Goal: Task Accomplishment & Management: Use online tool/utility

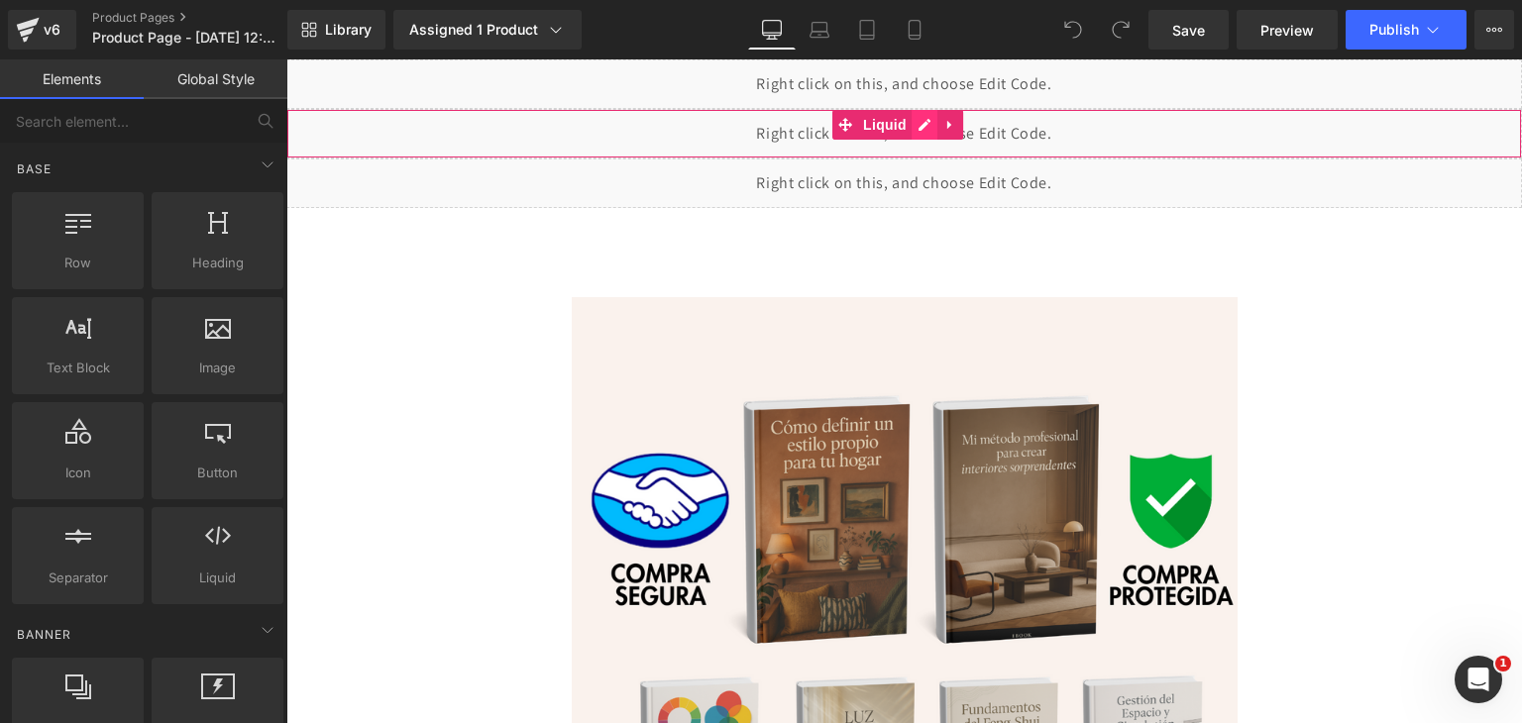
click at [929, 124] on div "Liquid" at bounding box center [903, 134] width 1235 height 50
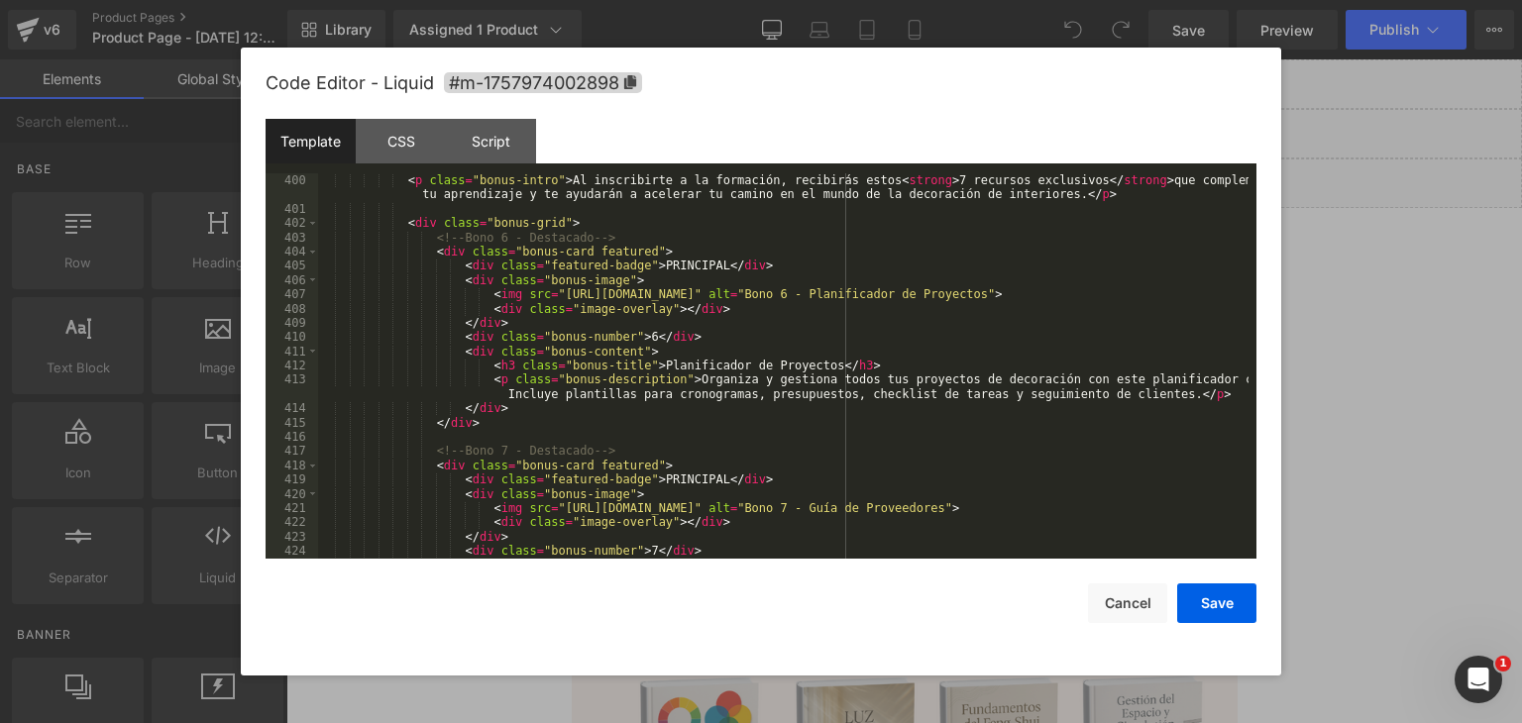
scroll to position [5647, 0]
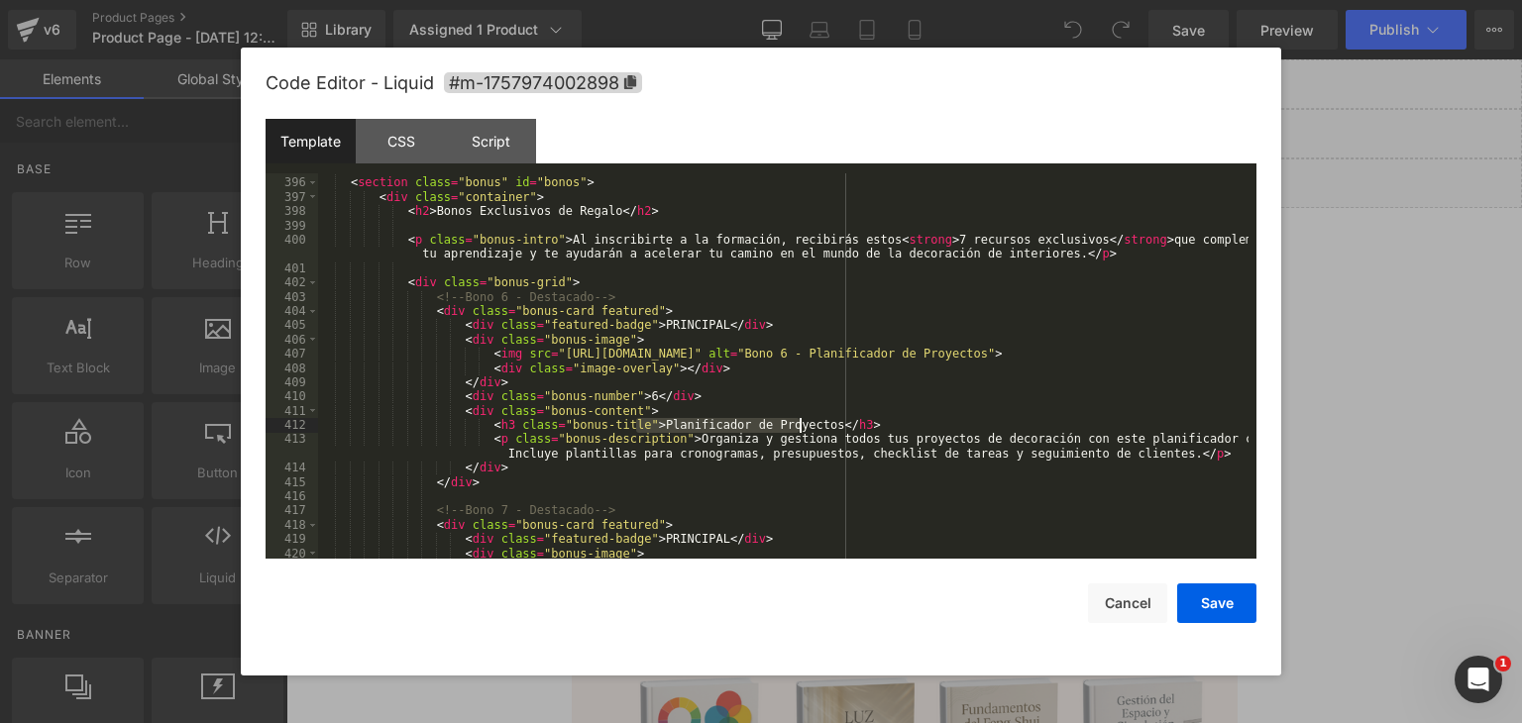
drag, startPoint x: 633, startPoint y: 426, endPoint x: 800, endPoint y: 425, distance: 166.4
click at [800, 425] on div "<!-- Sección de Bonos --> < section class = "bonus" id = "bonos" > < div class …" at bounding box center [783, 368] width 930 height 414
click at [626, 393] on div "<!-- Sección de Bonos --> < section class = "bonus" id = "bonos" > < div class …" at bounding box center [783, 368] width 930 height 414
click at [814, 424] on div "<!-- Sección de Bonos --> < section class = "bonus" id = "bonos" > < div class …" at bounding box center [783, 368] width 930 height 414
click at [670, 441] on div "<!-- Sección de Bonos --> < section class = "bonus" id = "bonos" > < div class …" at bounding box center [783, 368] width 930 height 414
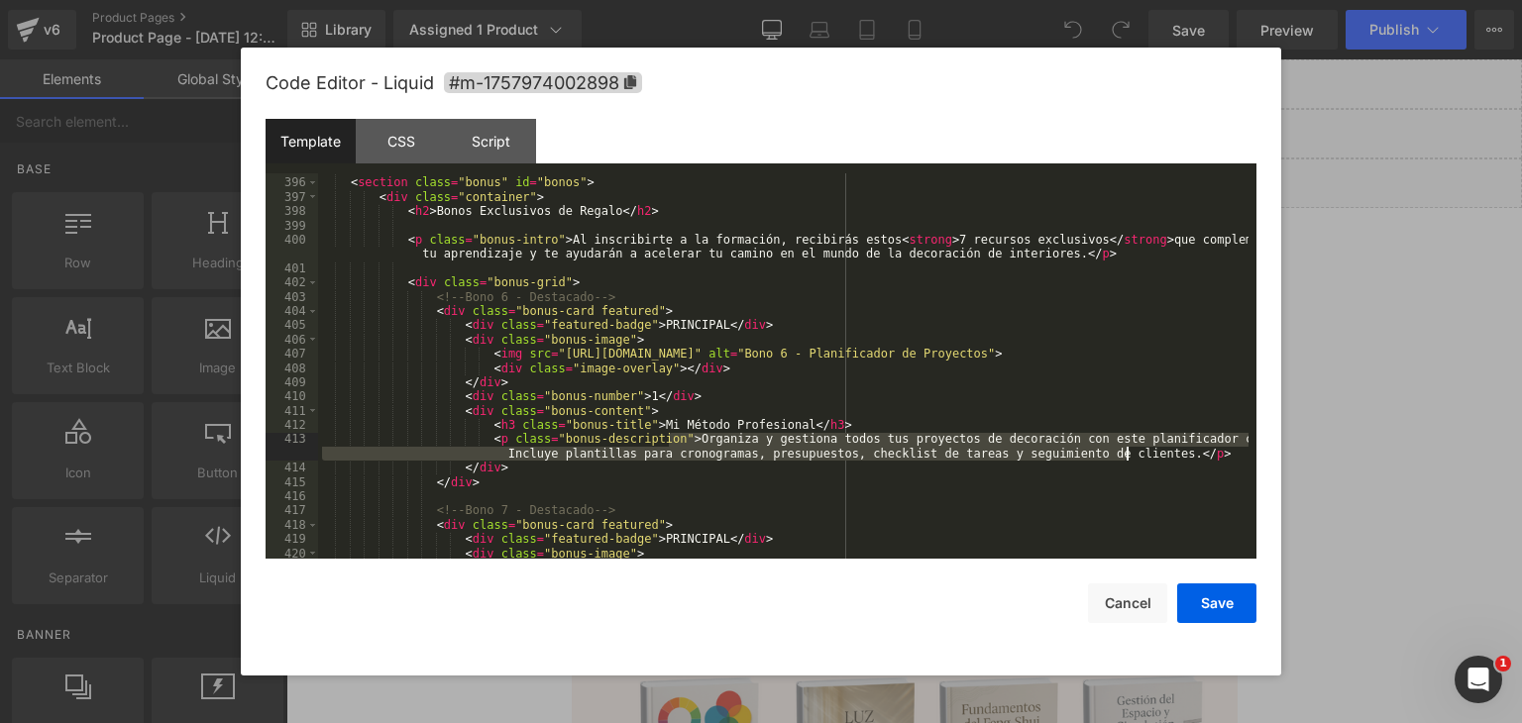
drag, startPoint x: 670, startPoint y: 442, endPoint x: 1123, endPoint y: 457, distance: 454.0
click at [1123, 457] on div "<!-- Sección de Bonos --> < section class = "bonus" id = "bonos" > < div class …" at bounding box center [783, 368] width 930 height 414
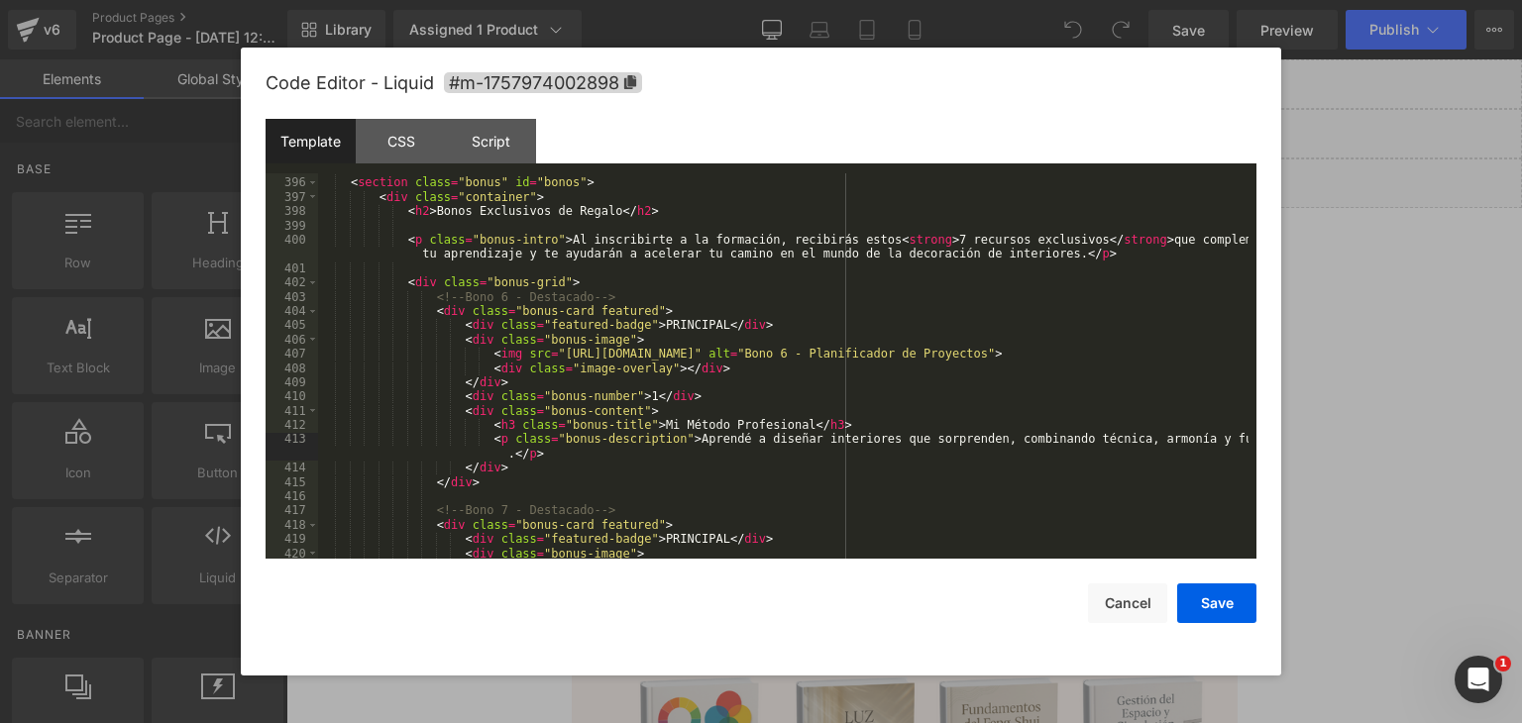
click at [567, 461] on div "<!-- Sección de Bonos --> < section class = "bonus" id = "bonos" > < div class …" at bounding box center [783, 368] width 930 height 414
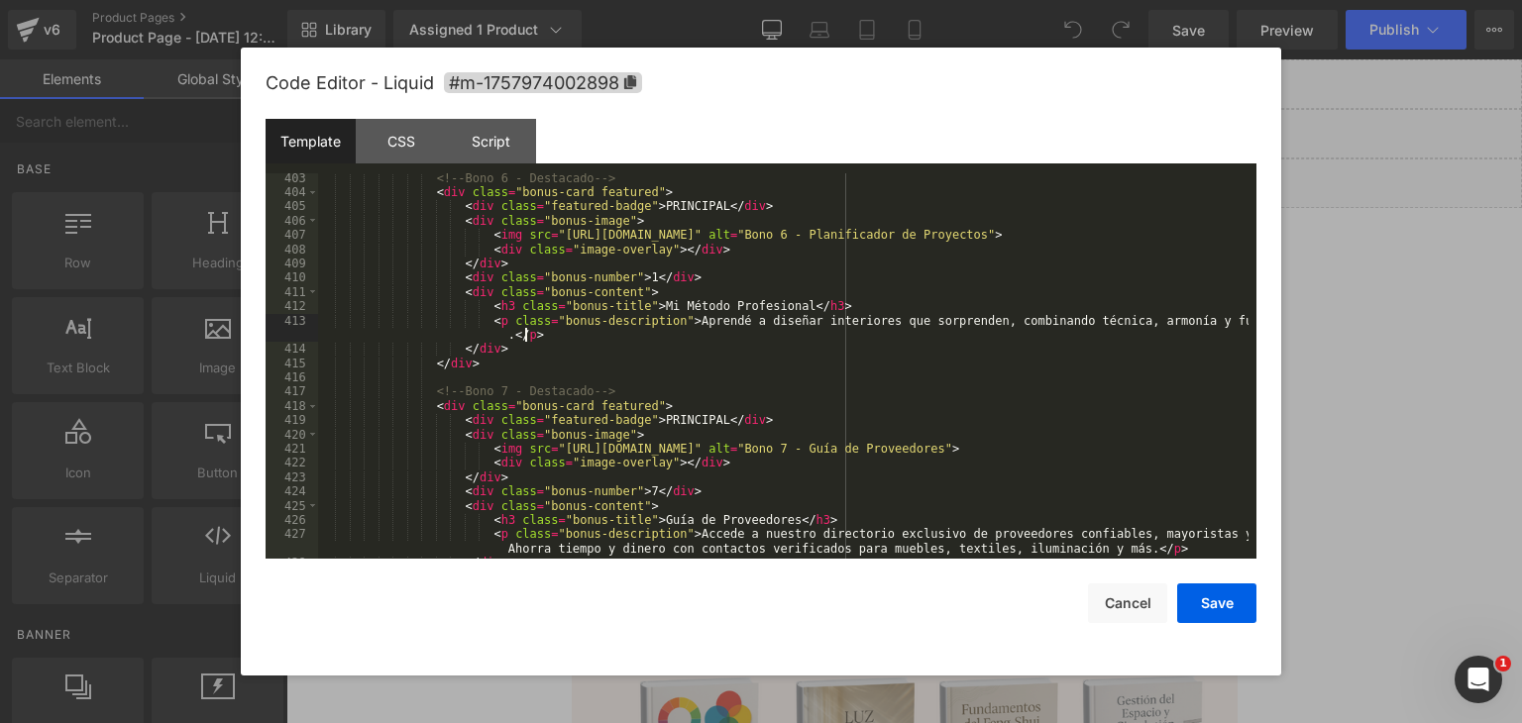
scroll to position [5825, 0]
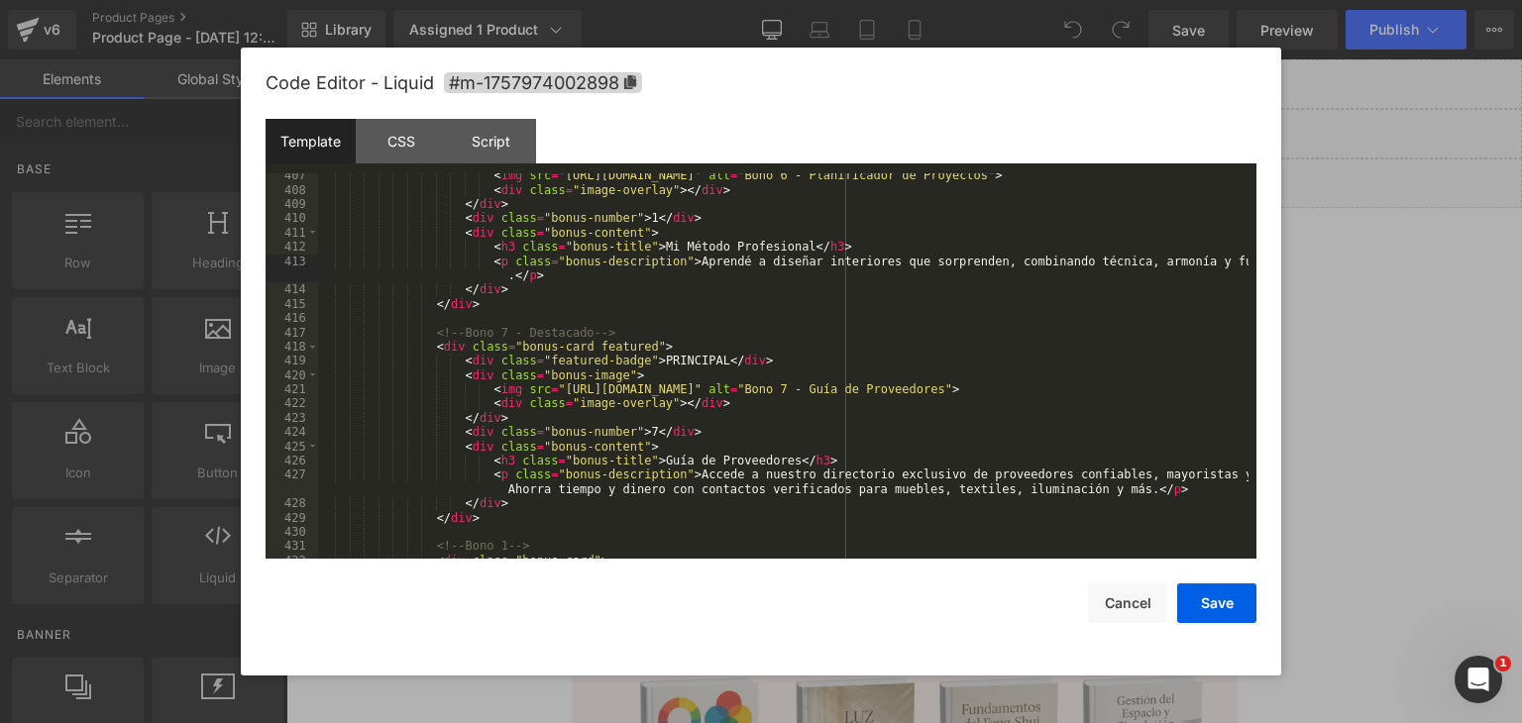
click at [628, 433] on div "< img src = "[URL][DOMAIN_NAME]" alt = "Bono 6 - Planificador de Proyectos" > <…" at bounding box center [783, 375] width 930 height 414
click at [700, 465] on div "< img src = "[URL][DOMAIN_NAME]" alt = "Bono 6 - Planificador de Proyectos" > <…" at bounding box center [783, 375] width 930 height 414
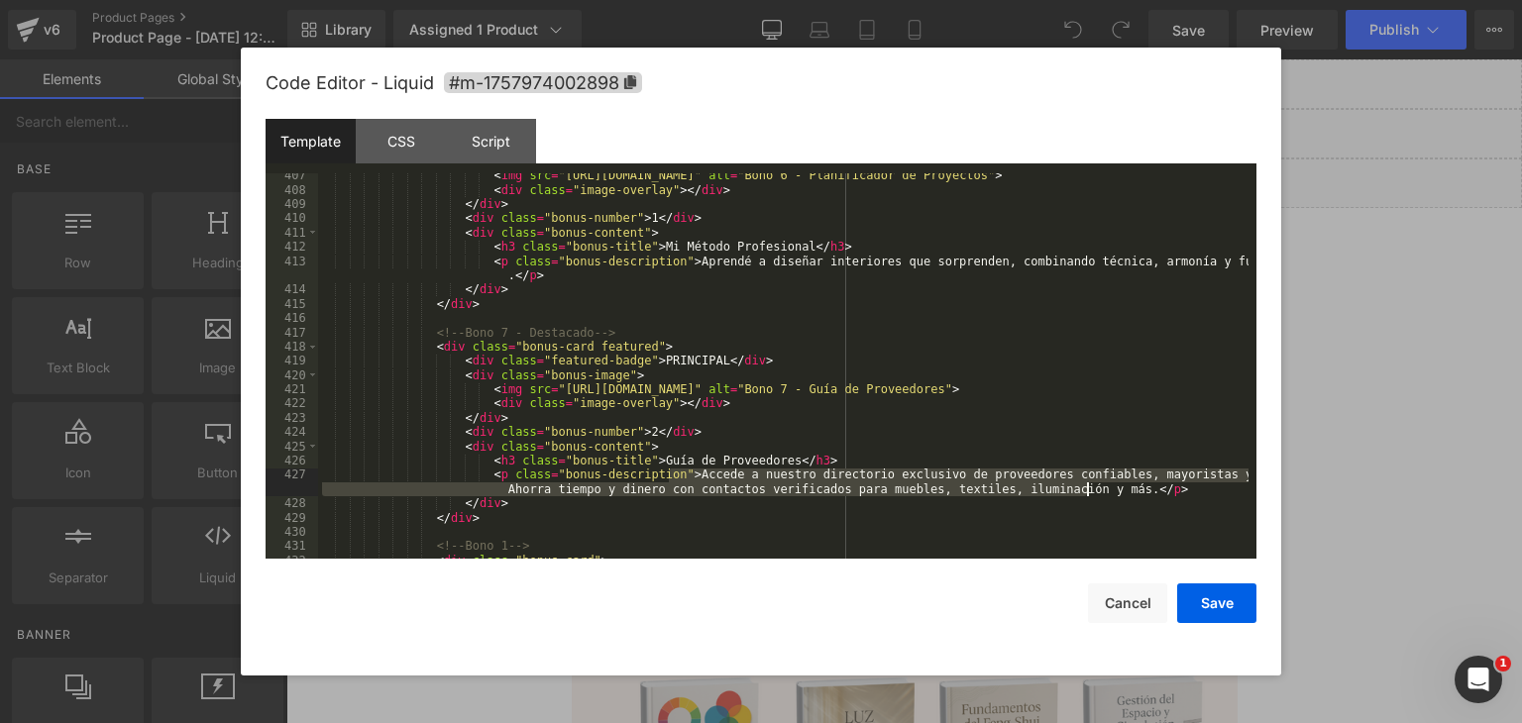
drag, startPoint x: 670, startPoint y: 473, endPoint x: 1086, endPoint y: 495, distance: 416.7
click at [1086, 495] on div "< img src = "[URL][DOMAIN_NAME]" alt = "Bono 6 - Planificador de Proyectos" > <…" at bounding box center [783, 375] width 930 height 414
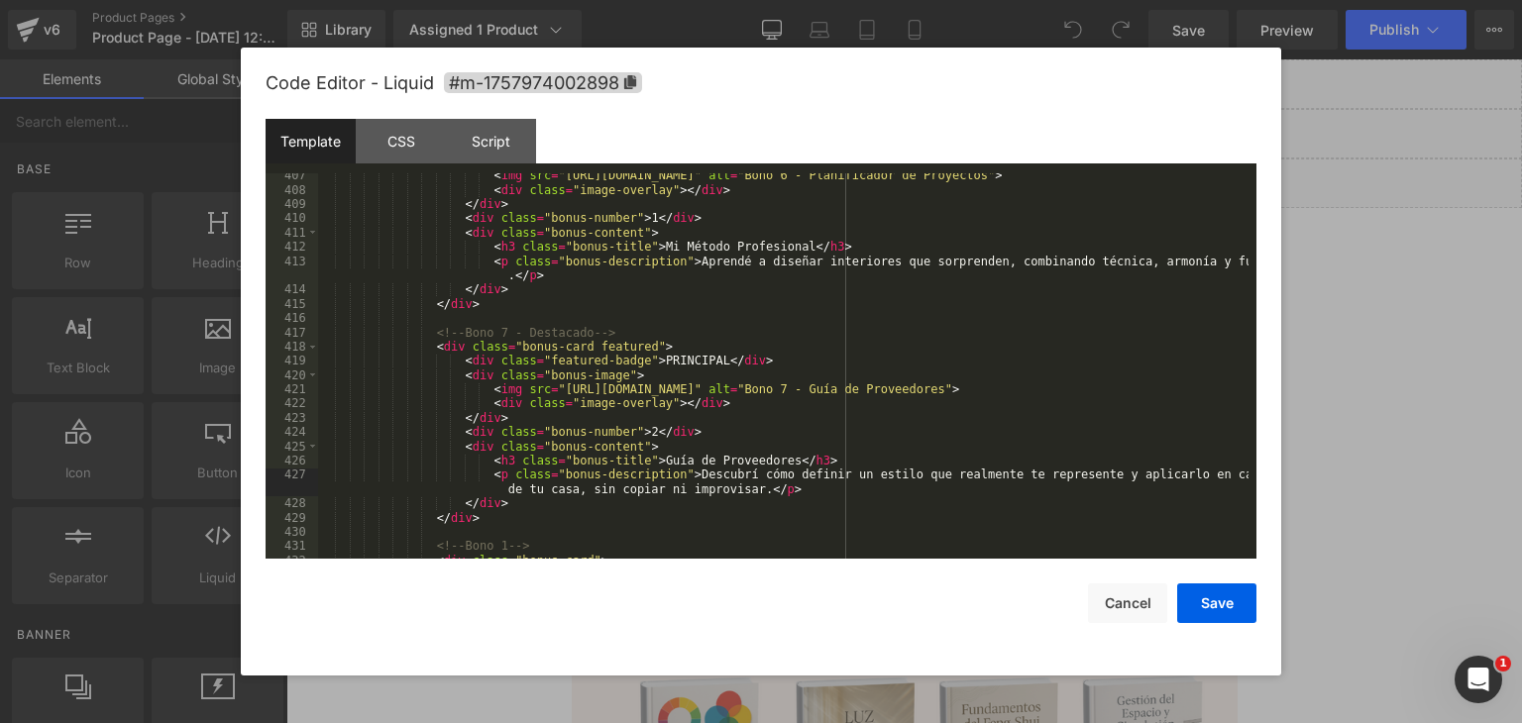
click at [675, 449] on div "< img src = "[URL][DOMAIN_NAME]" alt = "Bono 6 - Planificador de Proyectos" > <…" at bounding box center [783, 375] width 930 height 414
click at [748, 473] on div "< img src = "[URL][DOMAIN_NAME]" alt = "Bono 6 - Planificador de Proyectos" > <…" at bounding box center [783, 375] width 930 height 414
drag, startPoint x: 757, startPoint y: 461, endPoint x: 638, endPoint y: 458, distance: 118.9
click at [638, 458] on div "< img src = "[URL][DOMAIN_NAME]" alt = "Bono 6 - Planificador de Proyectos" > <…" at bounding box center [783, 375] width 930 height 414
click at [821, 493] on div "< img src = "[URL][DOMAIN_NAME]" alt = "Bono 6 - Planificador de Proyectos" > <…" at bounding box center [783, 375] width 930 height 414
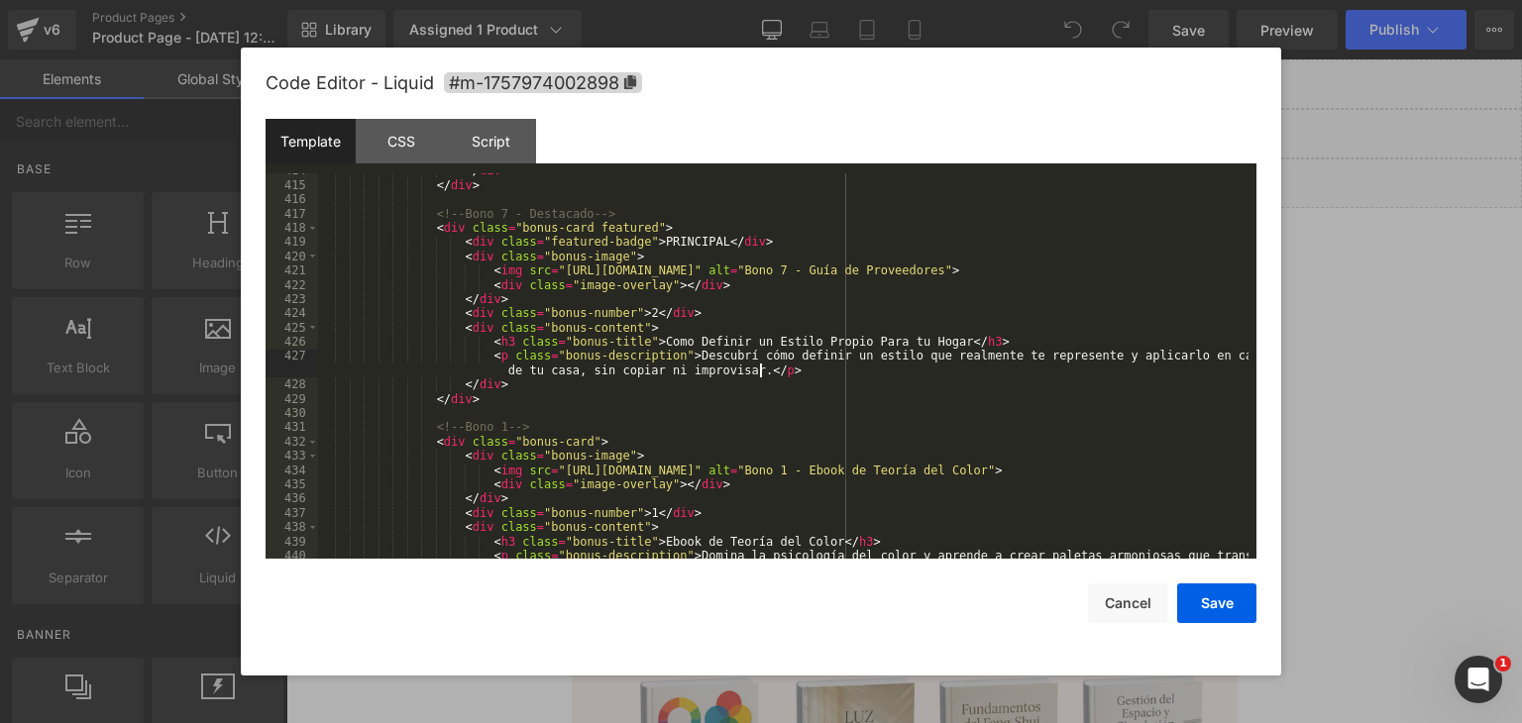
scroll to position [6063, 0]
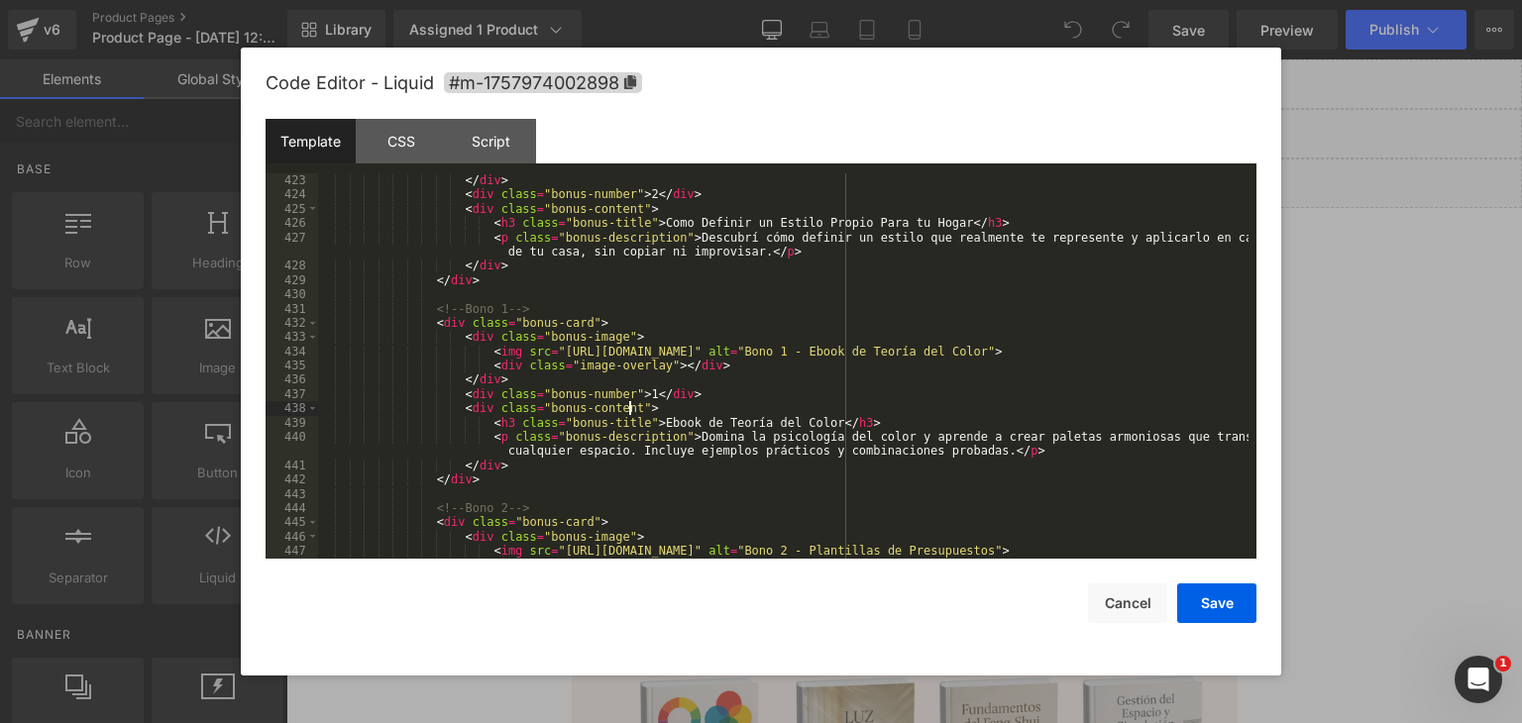
click at [667, 414] on div "< div class = "image-overlay" > </ div > </ div > < div class = "bonus-number" …" at bounding box center [783, 367] width 930 height 414
click at [627, 395] on div "< div class = "image-overlay" > </ div > </ div > < div class = "bonus-number" …" at bounding box center [783, 367] width 930 height 414
drag, startPoint x: 638, startPoint y: 421, endPoint x: 797, endPoint y: 417, distance: 158.6
click at [797, 417] on div "< div class = "image-overlay" > </ div > </ div > < div class = "bonus-number" …" at bounding box center [783, 367] width 930 height 414
click at [695, 436] on div "< div class = "image-overlay" > </ div > </ div > < div class = "bonus-number" …" at bounding box center [783, 367] width 930 height 414
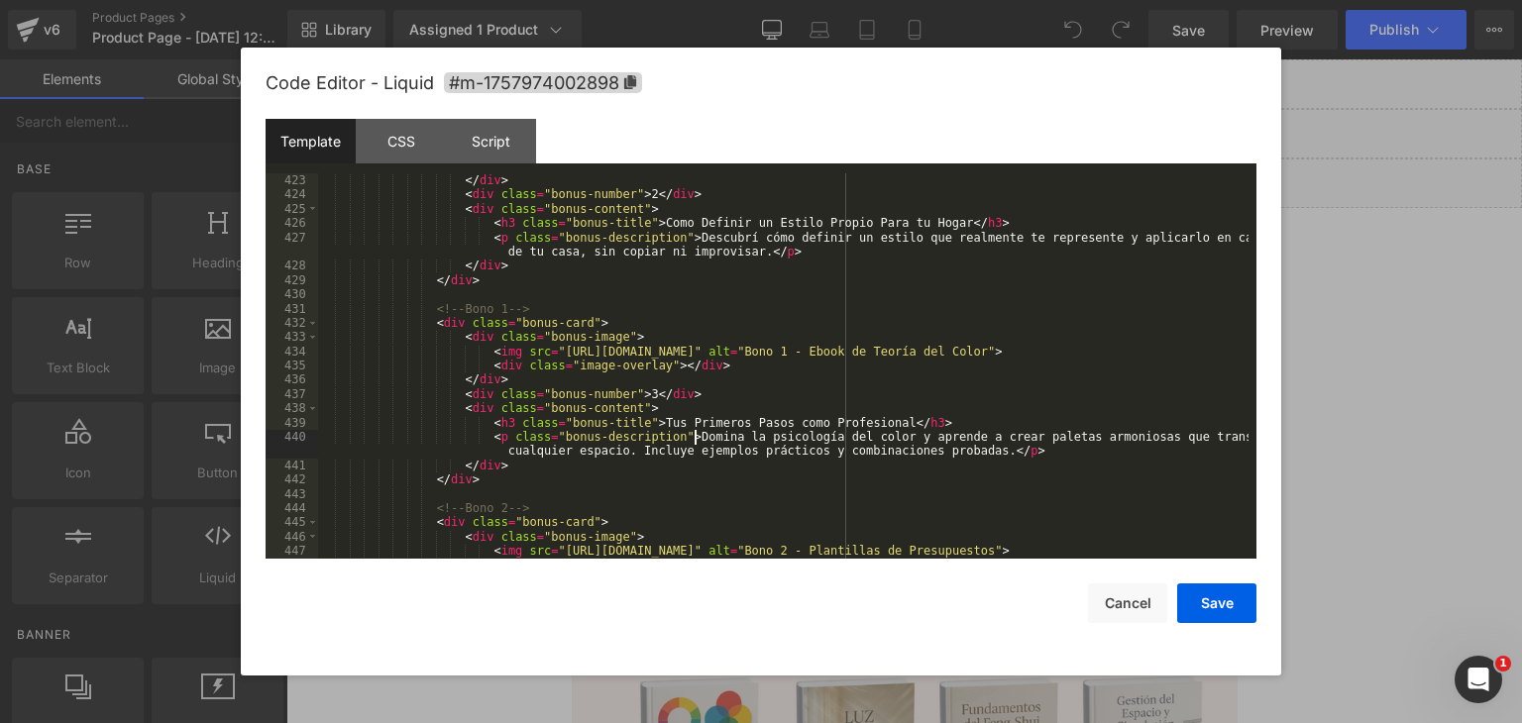
click at [674, 444] on div "< div class = "image-overlay" > </ div > </ div > < div class = "bonus-number" …" at bounding box center [783, 367] width 930 height 414
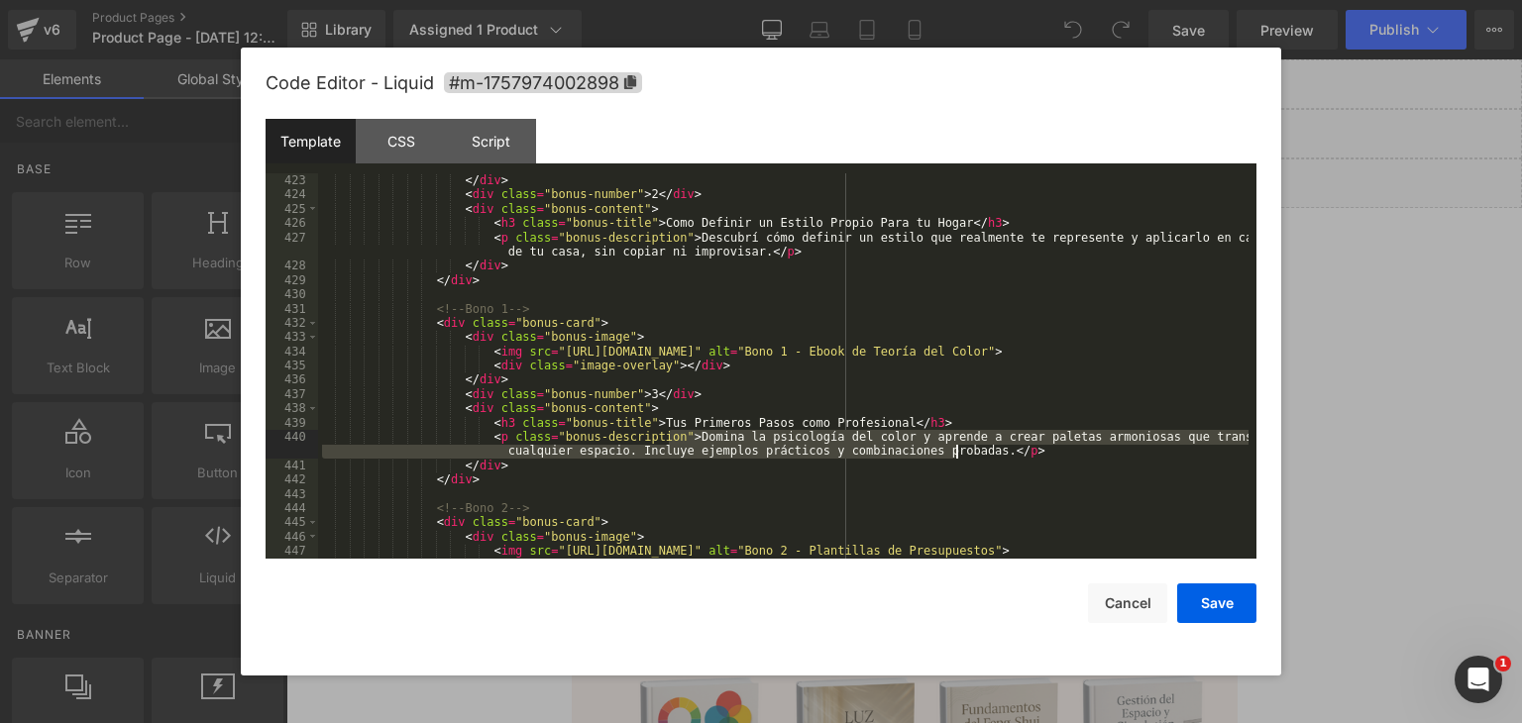
drag, startPoint x: 682, startPoint y: 441, endPoint x: 953, endPoint y: 449, distance: 271.6
click at [953, 449] on div "< div class = "image-overlay" > </ div > </ div > < div class = "bonus-number" …" at bounding box center [783, 367] width 930 height 414
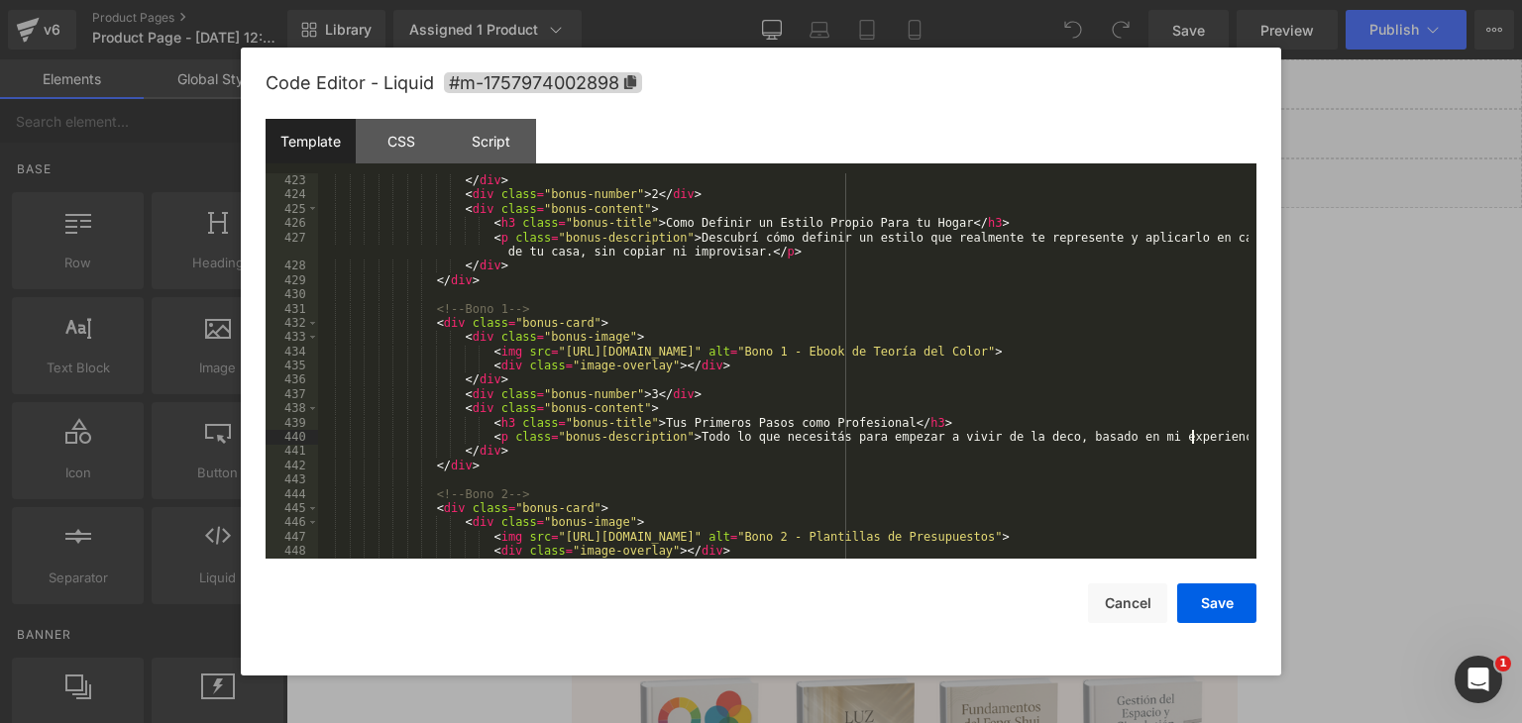
click at [703, 452] on div "< div class = "image-overlay" > </ div > </ div > < div class = "bonus-number" …" at bounding box center [783, 367] width 930 height 414
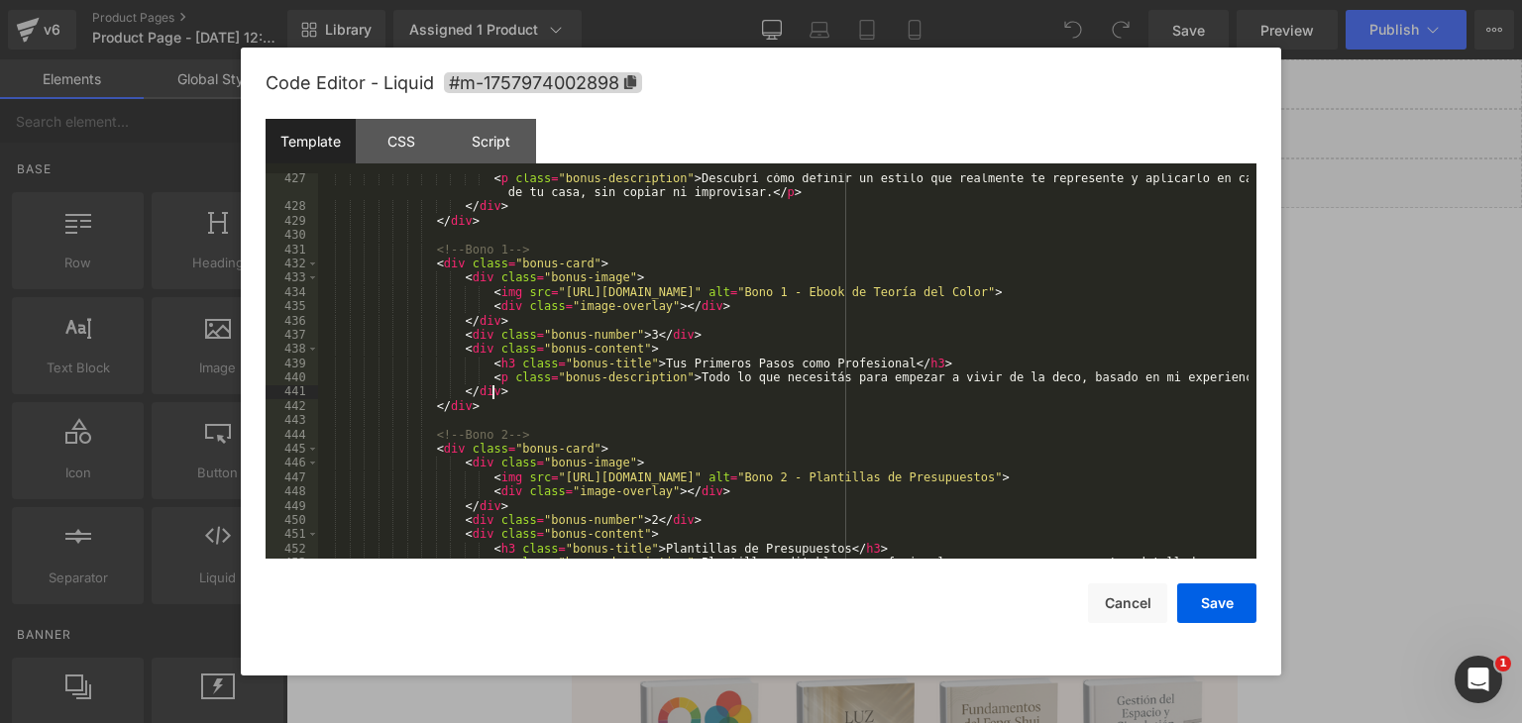
scroll to position [6241, 0]
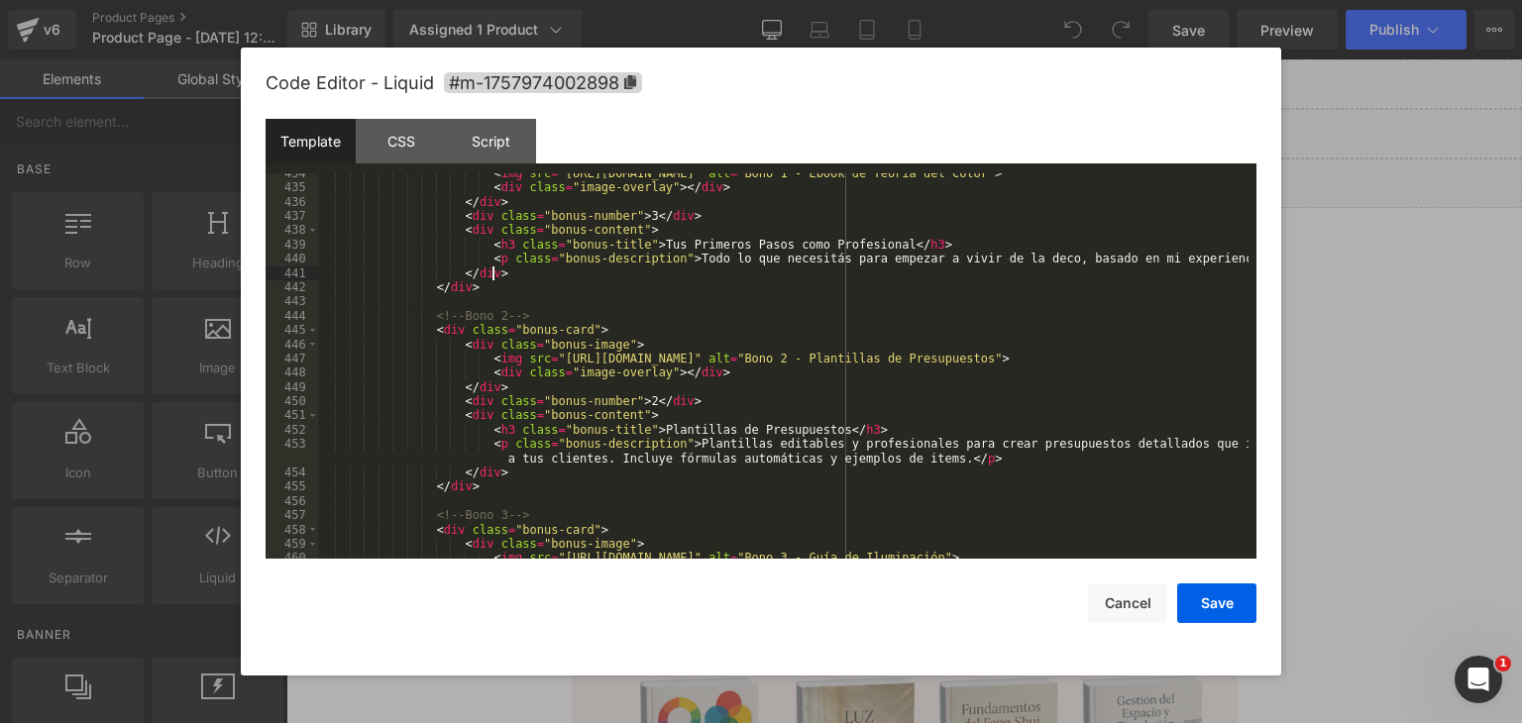
click at [627, 399] on div "< img src = "[URL][DOMAIN_NAME]" alt = "Bono 1 - Ebook de Teoría del Color" > <…" at bounding box center [783, 373] width 930 height 414
click at [655, 434] on div "< img src = "[URL][DOMAIN_NAME]" alt = "Bono 1 - Ebook de Teoría del Color" > <…" at bounding box center [783, 373] width 930 height 414
drag, startPoint x: 638, startPoint y: 433, endPoint x: 832, endPoint y: 429, distance: 194.2
click at [808, 426] on div "< img src = "[URL][DOMAIN_NAME]" alt = "Bono 1 - Ebook de Teoría del Color" > <…" at bounding box center [783, 373] width 930 height 414
click at [727, 443] on div "< img src = "[URL][DOMAIN_NAME]" alt = "Bono 1 - Ebook de Teoría del Color" > <…" at bounding box center [783, 373] width 930 height 414
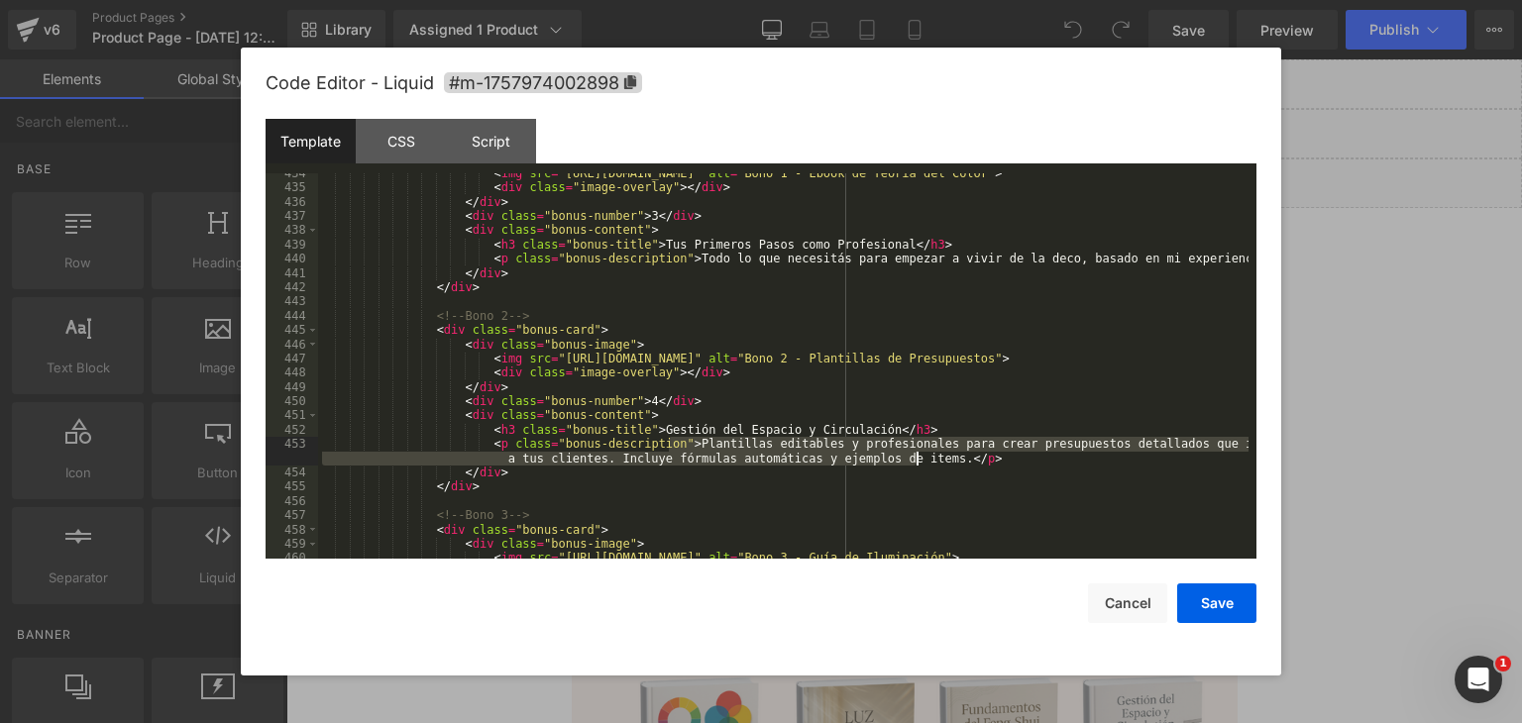
drag, startPoint x: 670, startPoint y: 443, endPoint x: 914, endPoint y: 461, distance: 245.4
click at [914, 461] on div "< img src = "[URL][DOMAIN_NAME]" alt = "Bono 1 - Ebook de Teoría del Color" > <…" at bounding box center [783, 373] width 930 height 414
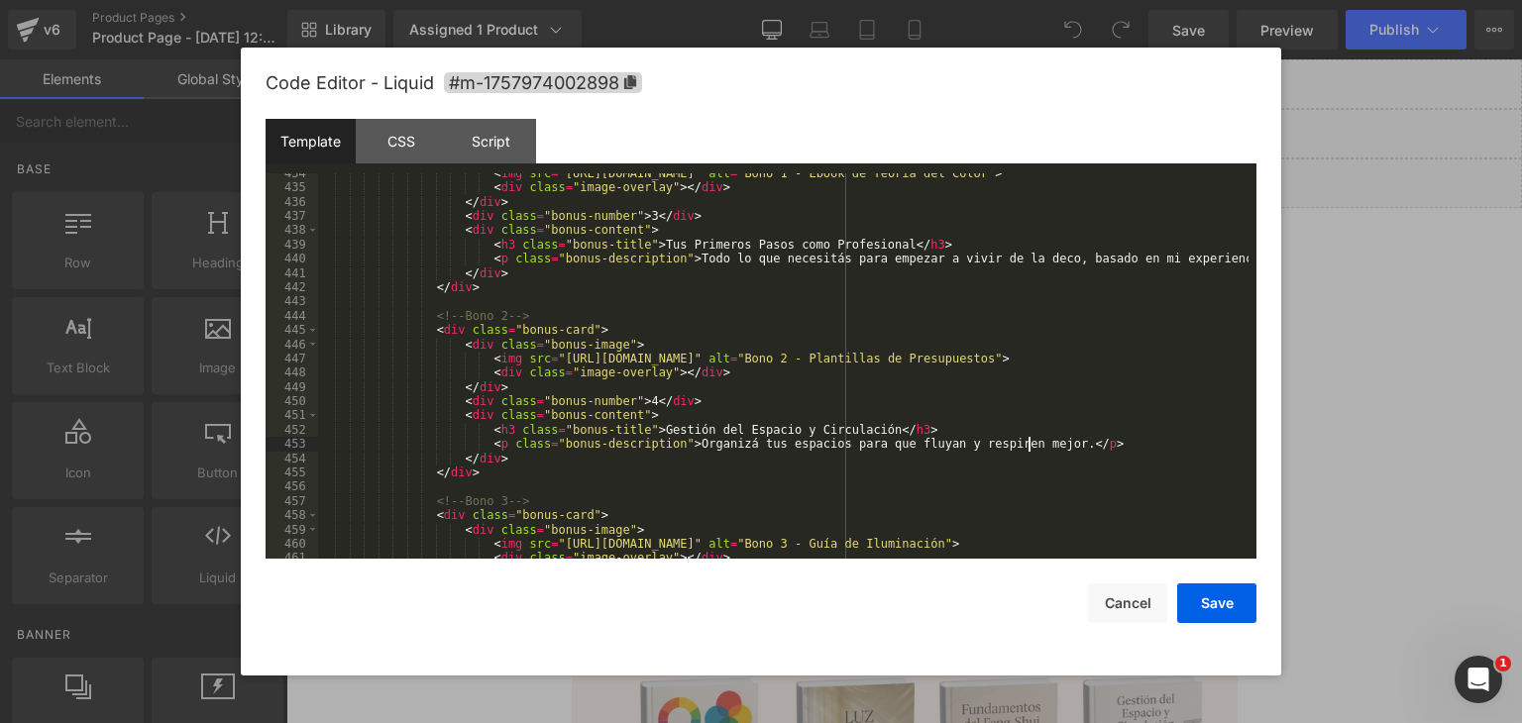
click at [1082, 444] on div "< img src = "[URL][DOMAIN_NAME]" alt = "Bono 1 - Ebook de Teoría del Color" > <…" at bounding box center [783, 373] width 930 height 414
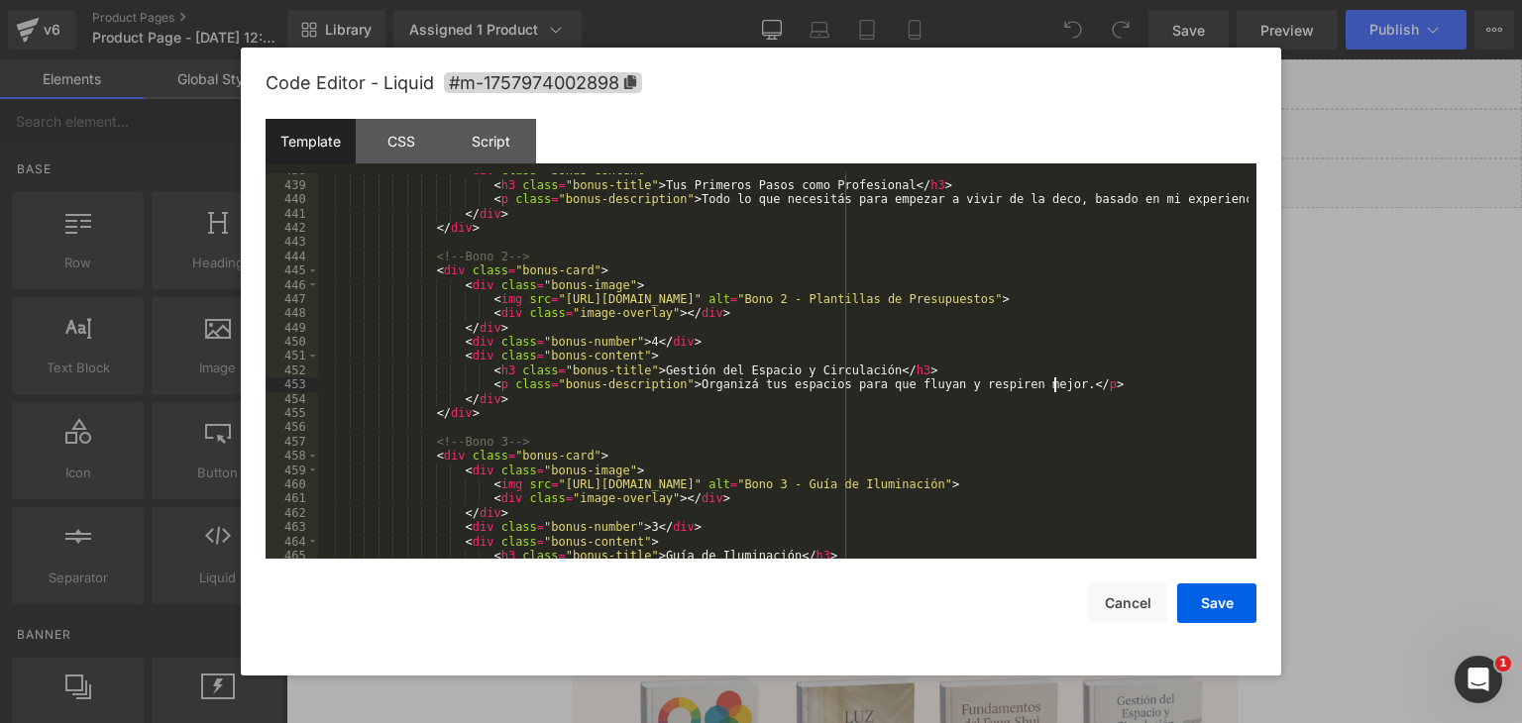
scroll to position [6360, 0]
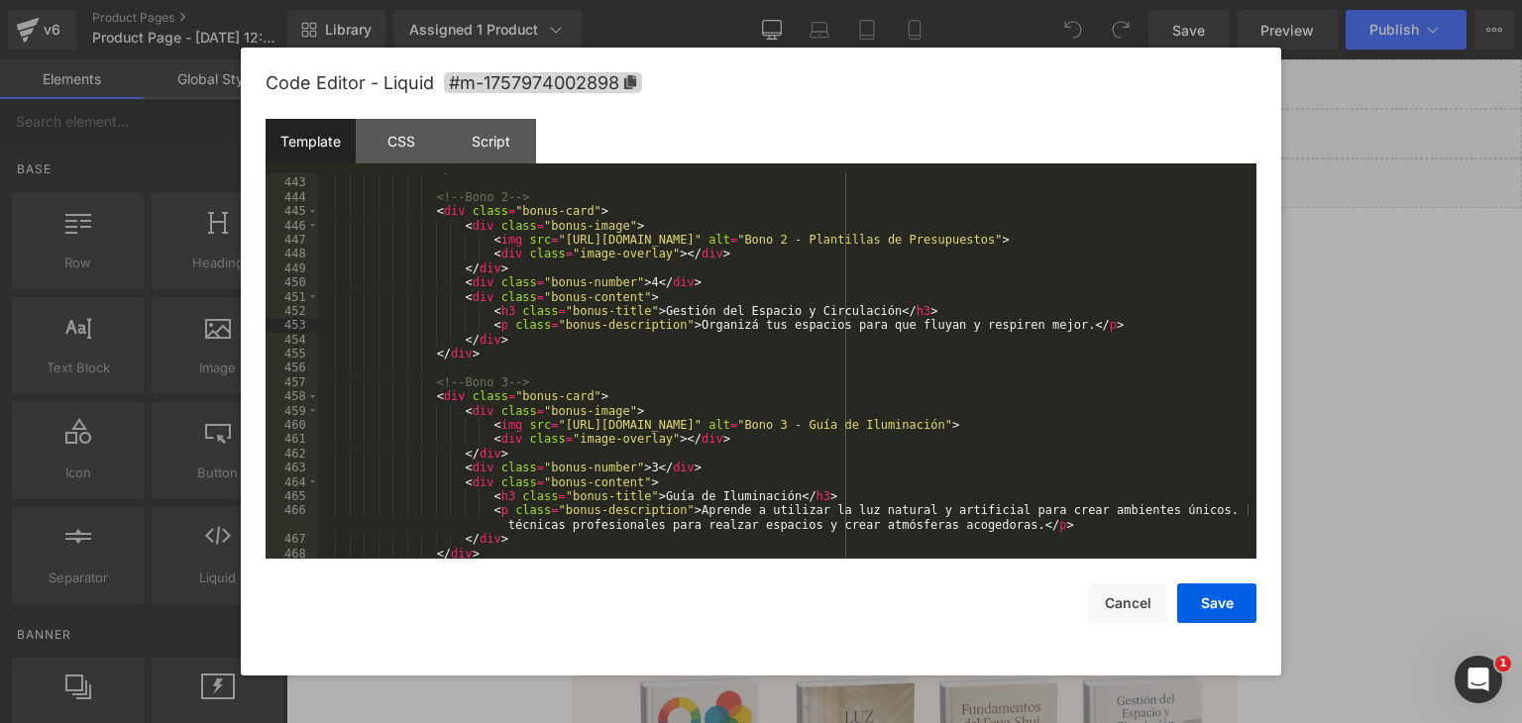
click at [627, 469] on div "</ div > <!-- Bono 2 --> < div class = "bonus-card" > < div class = "bonus-imag…" at bounding box center [783, 368] width 930 height 414
click at [676, 496] on div "</ div > <!-- Bono 2 --> < div class = "bonus-card" > < div class = "bonus-imag…" at bounding box center [783, 368] width 930 height 414
click at [756, 498] on div "</ div > <!-- Bono 2 --> < div class = "bonus-card" > < div class = "bonus-imag…" at bounding box center [783, 368] width 930 height 414
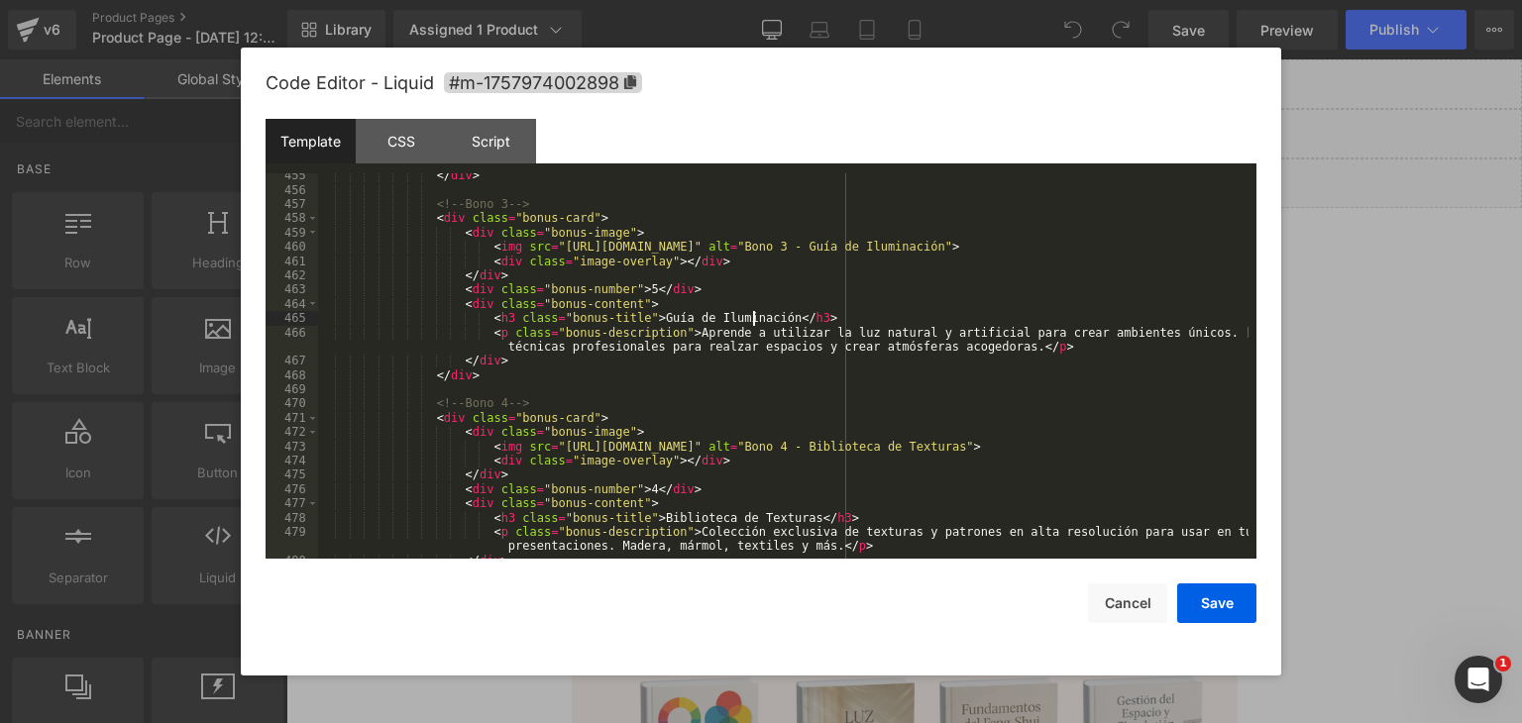
scroll to position [6479, 0]
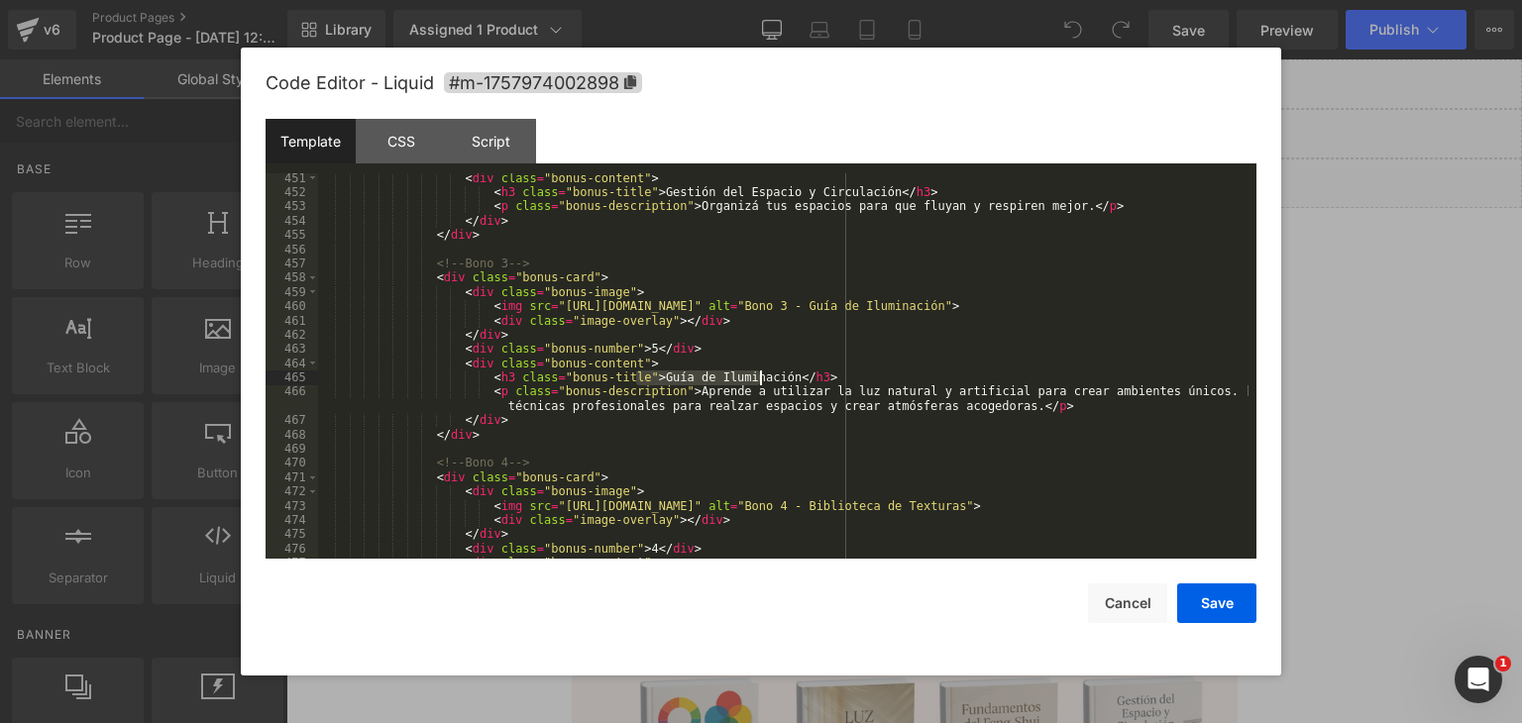
drag, startPoint x: 636, startPoint y: 373, endPoint x: 765, endPoint y: 377, distance: 128.9
click at [758, 373] on div "< div class = "bonus-content" > < h3 class = "bonus-title" > Gestión del Espaci…" at bounding box center [783, 378] width 930 height 414
click at [733, 397] on div "< div class = "bonus-content" > < h3 class = "bonus-title" > Gestión del Espaci…" at bounding box center [783, 378] width 930 height 414
click at [650, 405] on div "< div class = "bonus-content" > < h3 class = "bonus-title" > Gestión del Espaci…" at bounding box center [783, 378] width 930 height 414
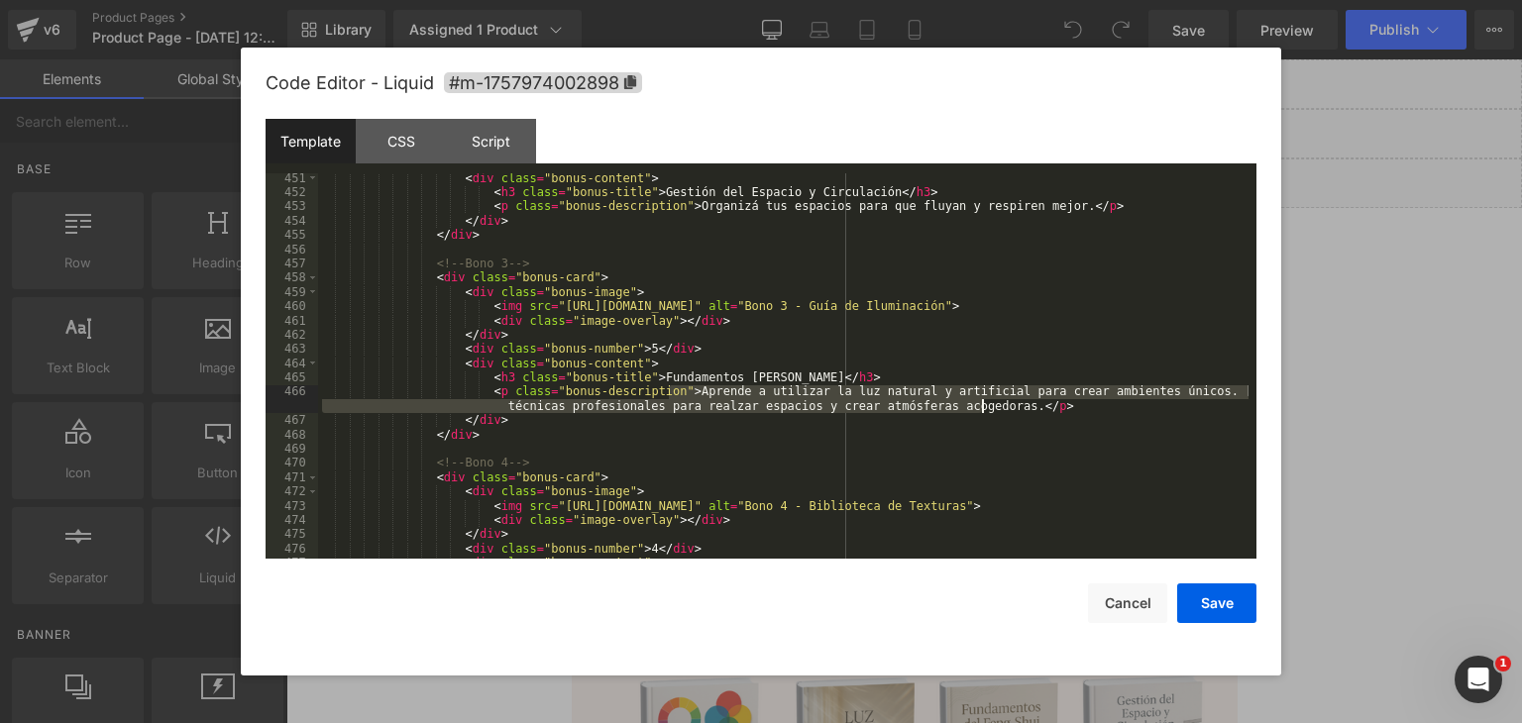
drag, startPoint x: 670, startPoint y: 394, endPoint x: 982, endPoint y: 402, distance: 312.2
click at [982, 402] on div "< div class = "bonus-content" > < h3 class = "bonus-title" > Gestión del Espaci…" at bounding box center [783, 378] width 930 height 414
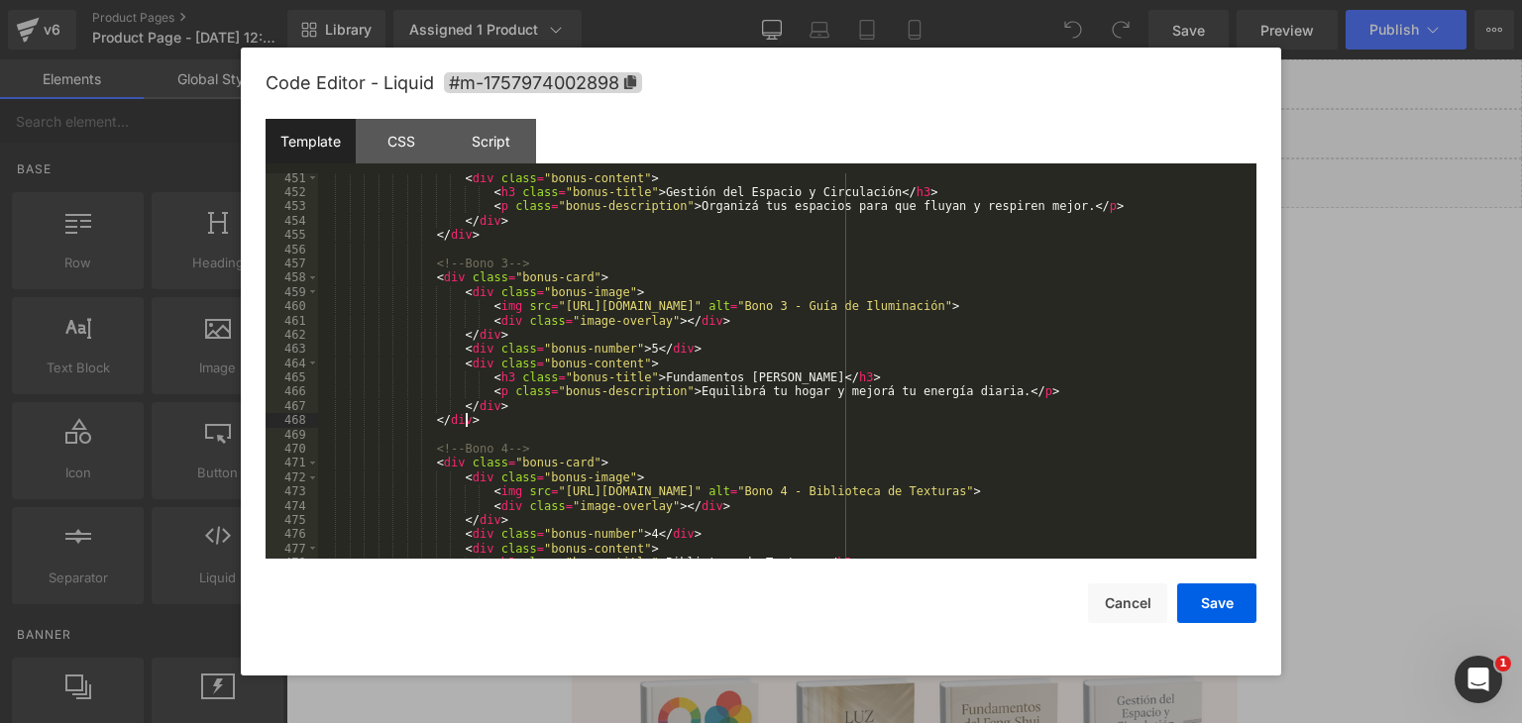
click at [759, 424] on div "< div class = "bonus-content" > < h3 class = "bonus-title" > Gestión del Espaci…" at bounding box center [783, 378] width 930 height 414
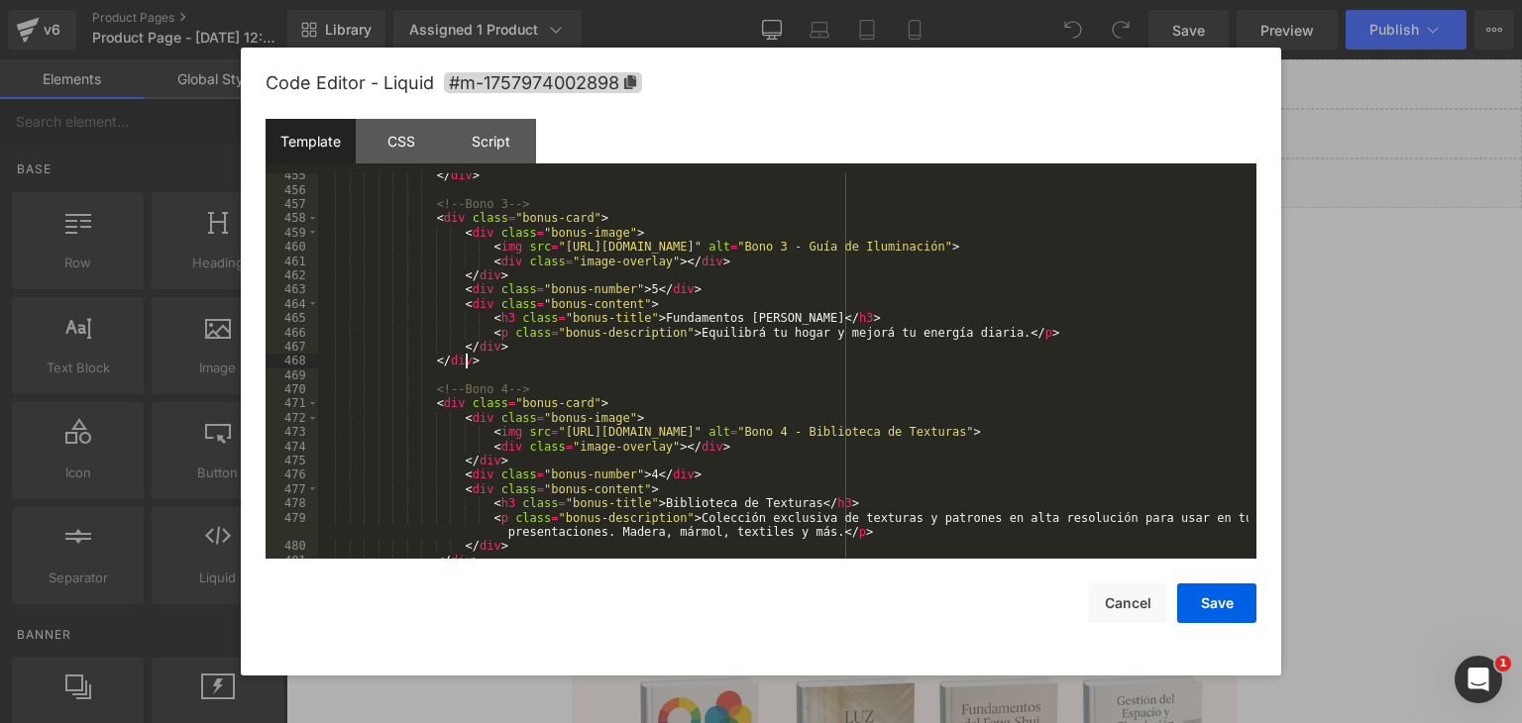
scroll to position [6658, 0]
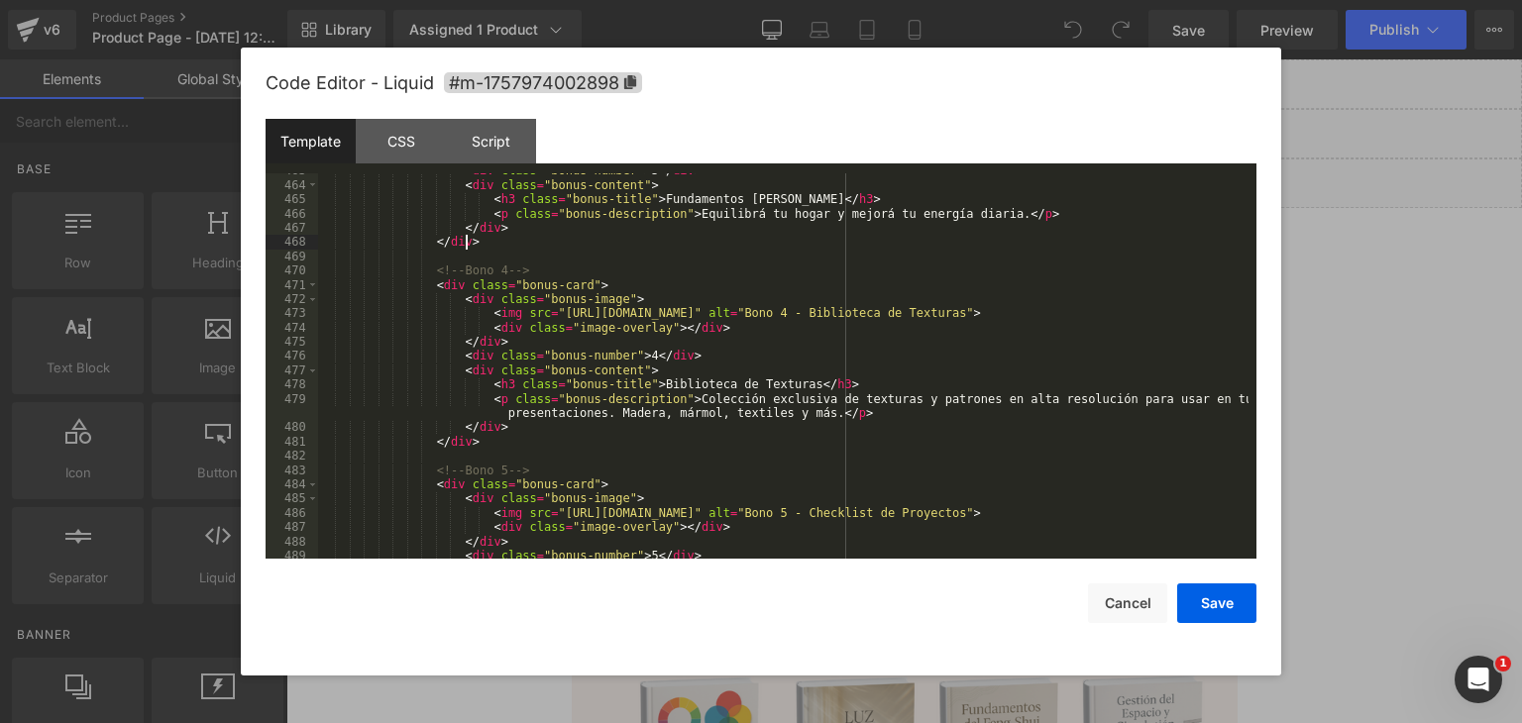
click at [632, 353] on div "< div class = "bonus-number" > 5 </ div > < div class = "bonus-content" > < h3 …" at bounding box center [783, 370] width 930 height 414
click at [755, 389] on div "< div class = "bonus-number" > 5 </ div > < div class = "bonus-content" > < h3 …" at bounding box center [783, 370] width 930 height 414
drag, startPoint x: 635, startPoint y: 383, endPoint x: 778, endPoint y: 391, distance: 142.9
click at [778, 391] on div "< div class = "bonus-number" > 5 </ div > < div class = "bonus-content" > < h3 …" at bounding box center [783, 370] width 930 height 414
click at [689, 400] on div "< div class = "bonus-number" > 5 </ div > < div class = "bonus-content" > < h3 …" at bounding box center [783, 370] width 930 height 414
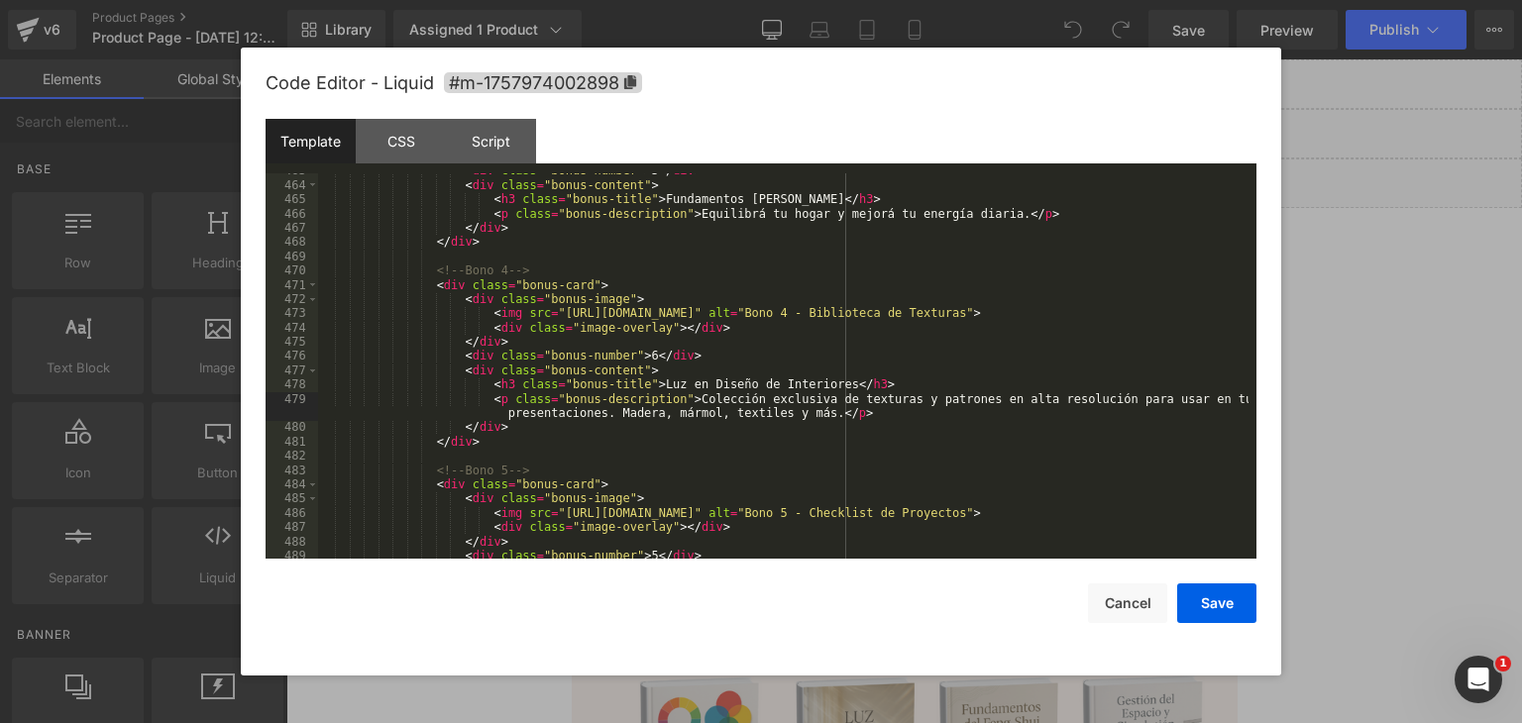
click at [773, 398] on div "< div class = "bonus-number" > 5 </ div > < div class = "bonus-content" > < h3 …" at bounding box center [783, 370] width 930 height 414
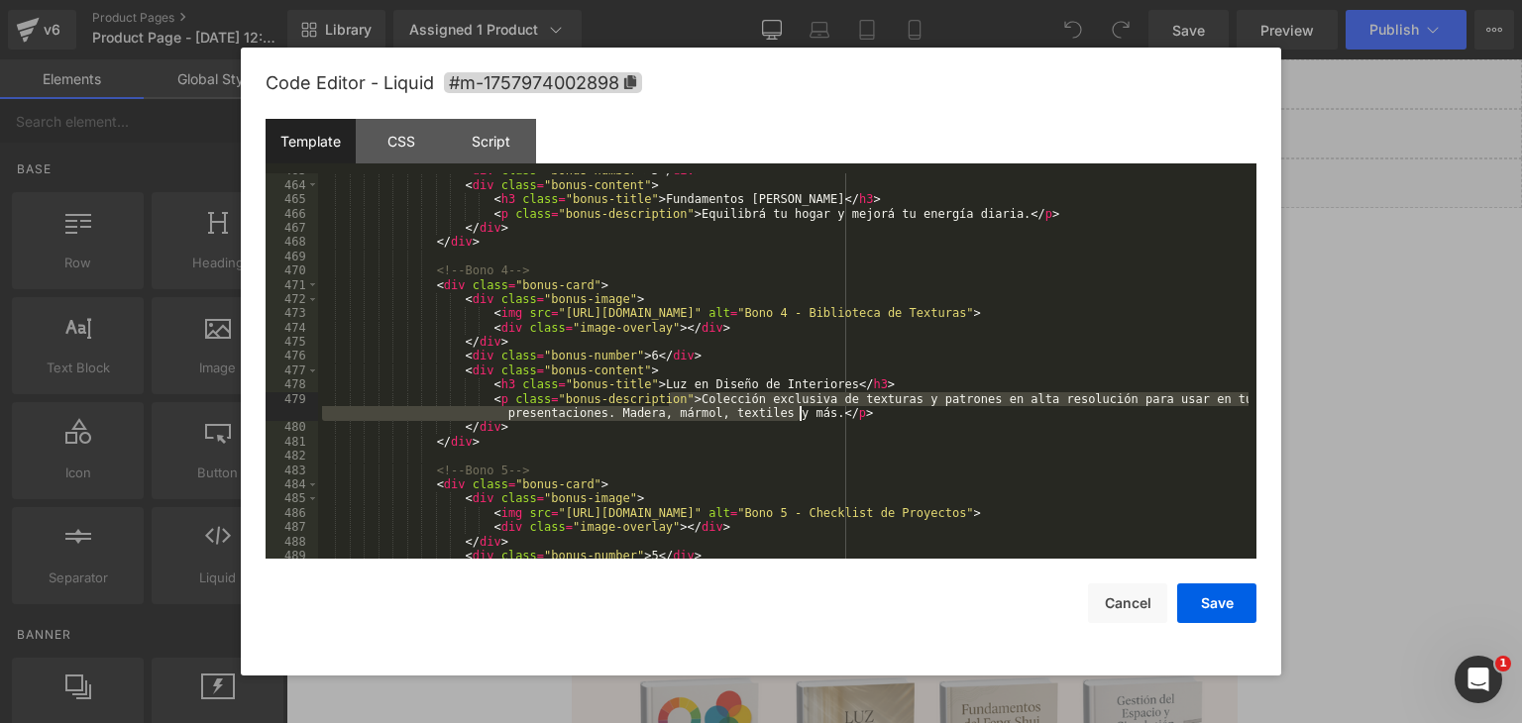
drag, startPoint x: 670, startPoint y: 398, endPoint x: 797, endPoint y: 416, distance: 128.1
click at [797, 416] on div "< div class = "bonus-number" > 5 </ div > < div class = "bonus-content" > < h3 …" at bounding box center [783, 370] width 930 height 414
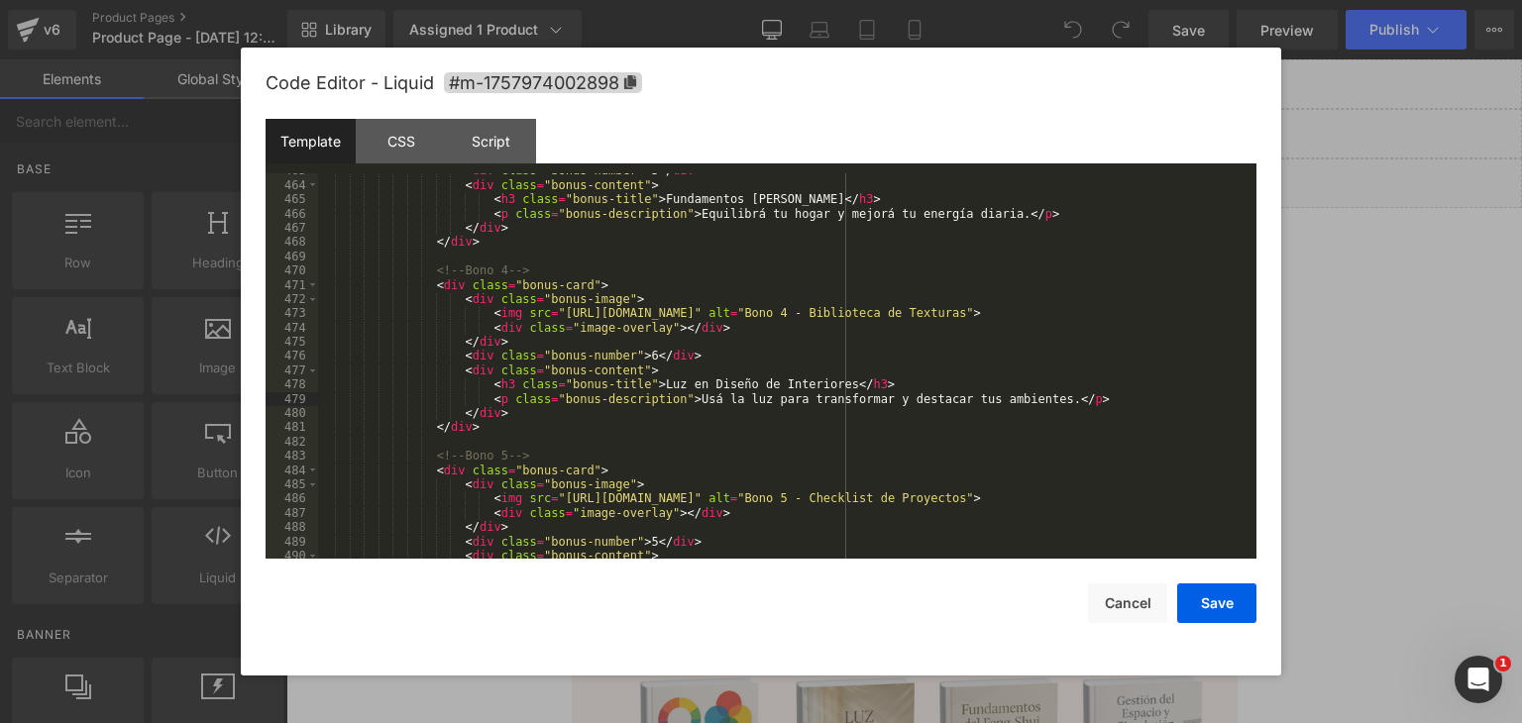
click at [705, 433] on div "< div class = "bonus-number" > 5 </ div > < div class = "bonus-content" > < h3 …" at bounding box center [783, 370] width 930 height 414
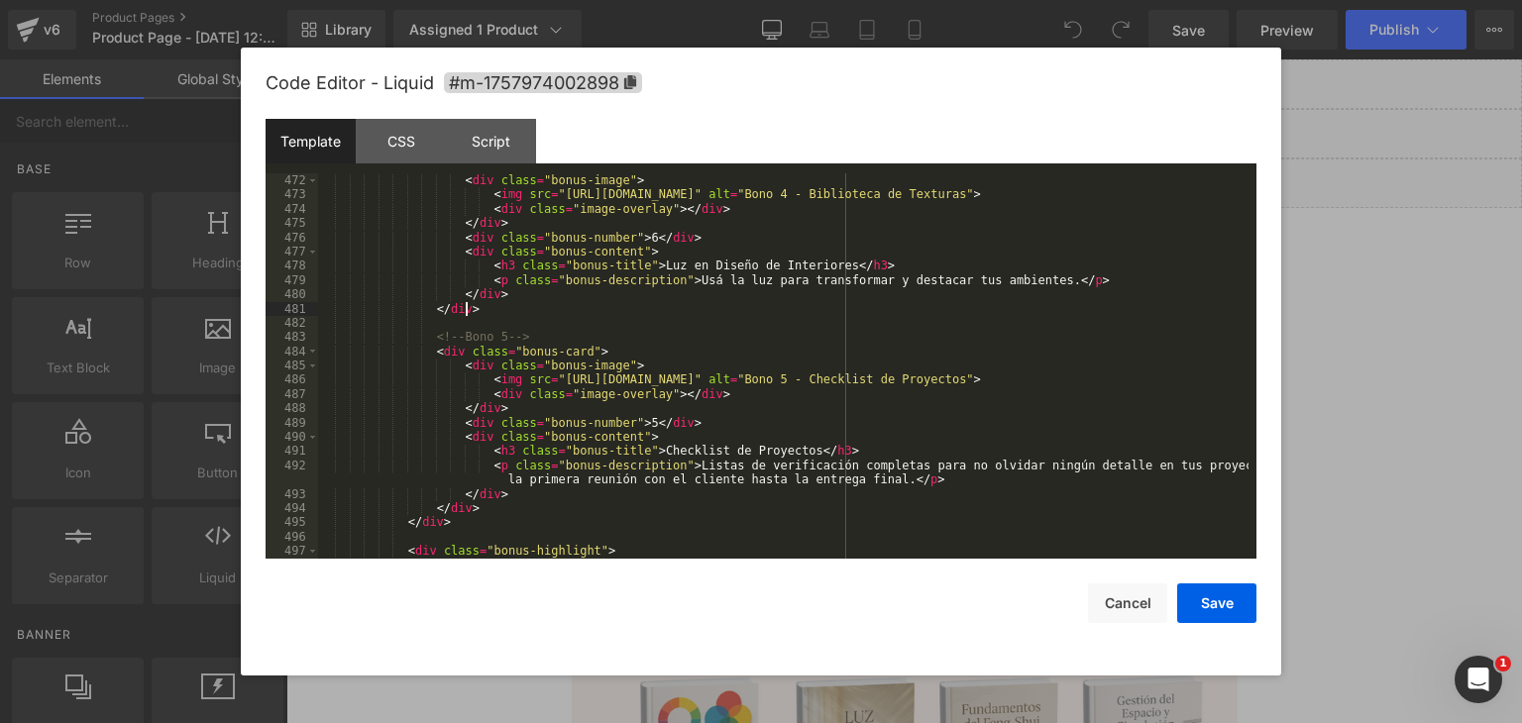
scroll to position [6836, 0]
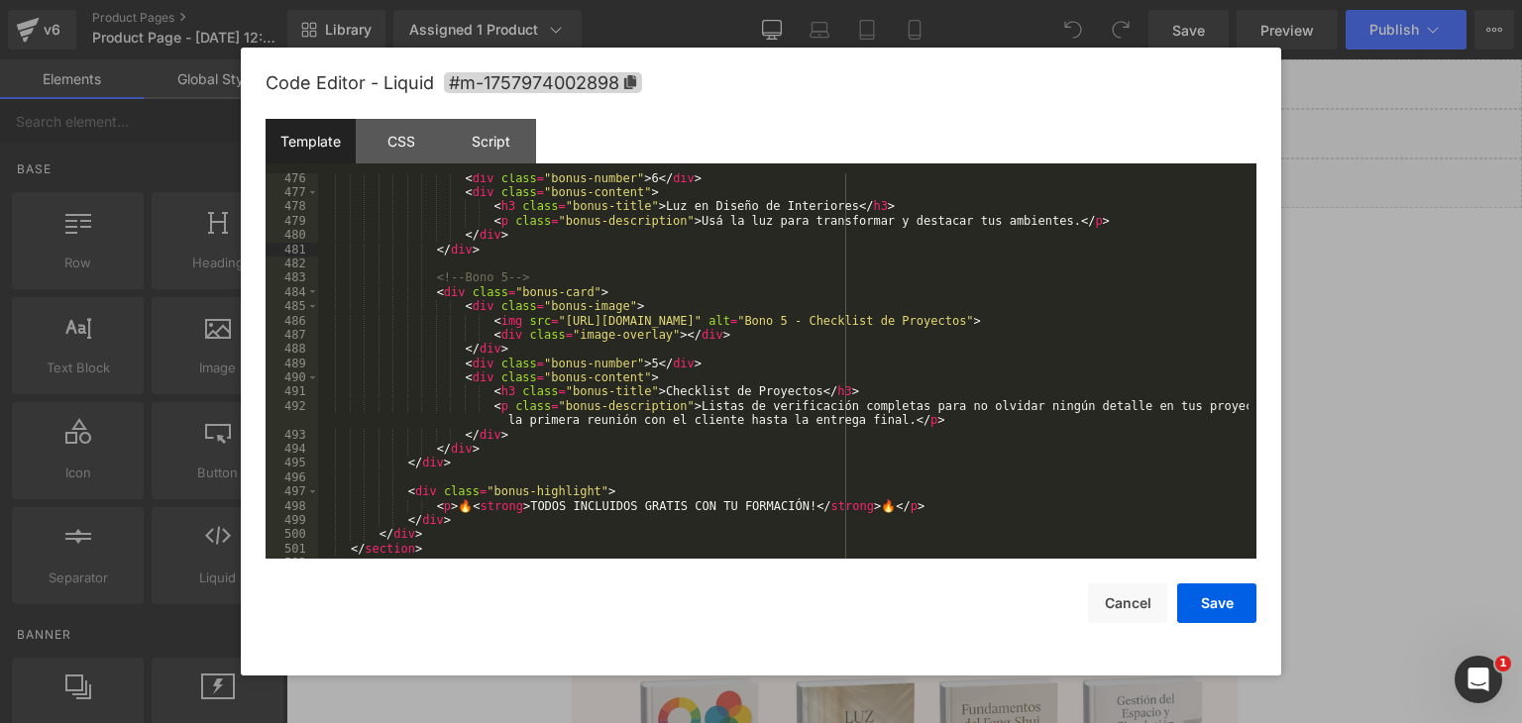
click at [631, 364] on div "< div class = "bonus-number" > 6 </ div > < div class = "bonus-content" > < h3 …" at bounding box center [783, 378] width 930 height 414
drag, startPoint x: 638, startPoint y: 389, endPoint x: 777, endPoint y: 391, distance: 138.7
click at [777, 391] on div "< div class = "bonus-number" > 6 </ div > < div class = "bonus-content" > < h3 …" at bounding box center [783, 378] width 930 height 414
click at [697, 412] on div "< div class = "bonus-number" > 6 </ div > < div class = "bonus-content" > < h3 …" at bounding box center [783, 378] width 930 height 414
click at [655, 409] on div "< div class = "bonus-number" > 6 </ div > < div class = "bonus-content" > < h3 …" at bounding box center [783, 378] width 930 height 414
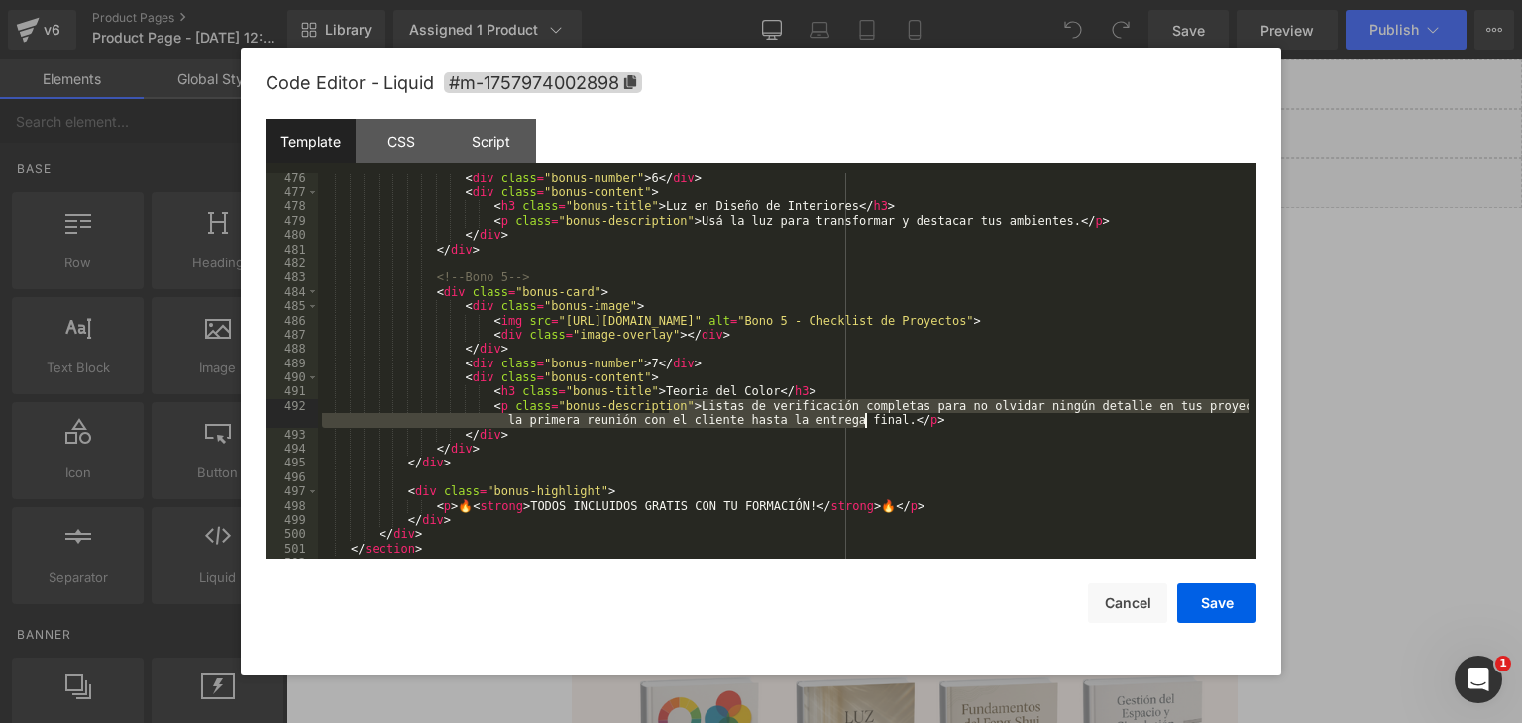
drag, startPoint x: 668, startPoint y: 407, endPoint x: 863, endPoint y: 421, distance: 195.7
click at [863, 421] on div "< div class = "bonus-number" > 6 </ div > < div class = "bonus-content" > < h3 …" at bounding box center [783, 378] width 930 height 414
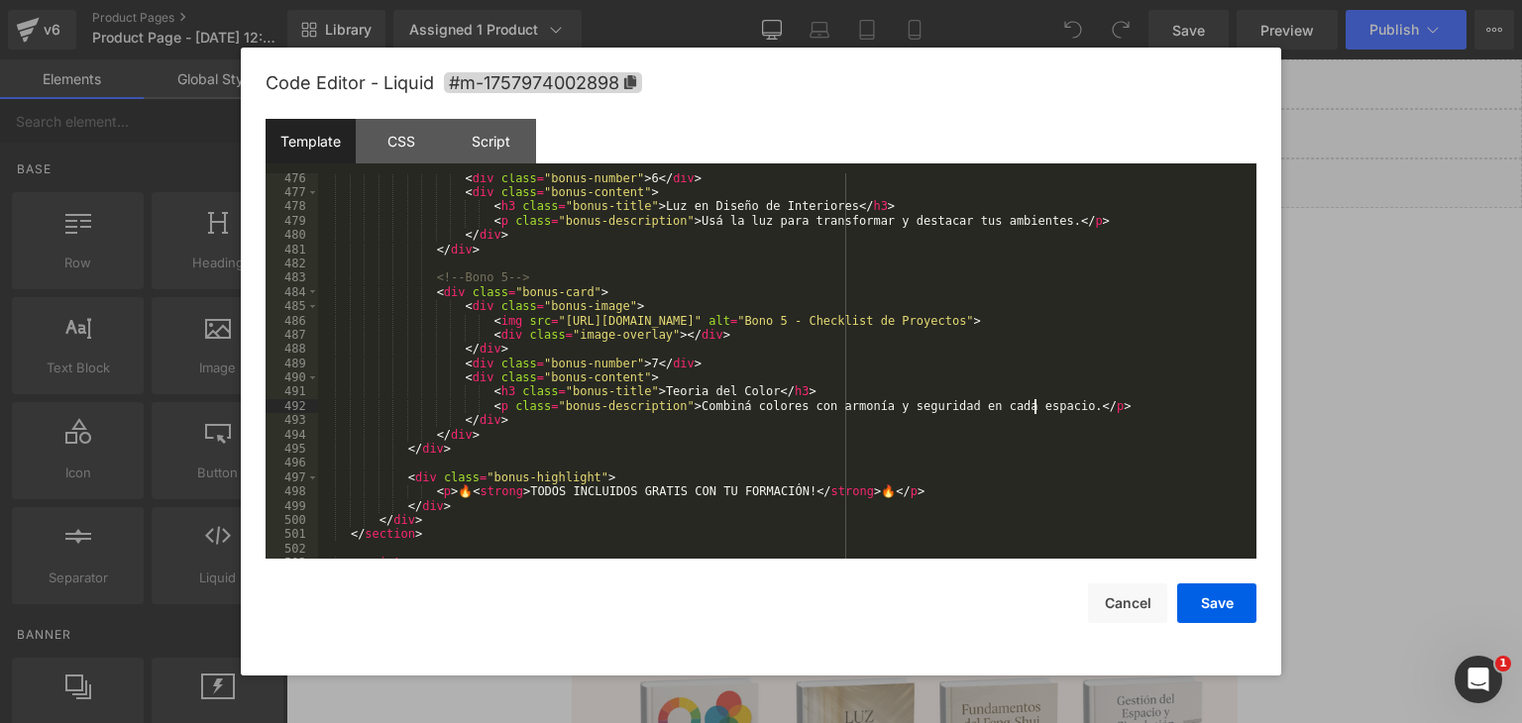
click at [731, 431] on div "< div class = "bonus-number" > 6 </ div > < div class = "bonus-content" > < h3 …" at bounding box center [783, 378] width 930 height 414
click at [1079, 406] on div "< div class = "bonus-number" > 6 </ div > < div class = "bonus-content" > < h3 …" at bounding box center [783, 378] width 930 height 414
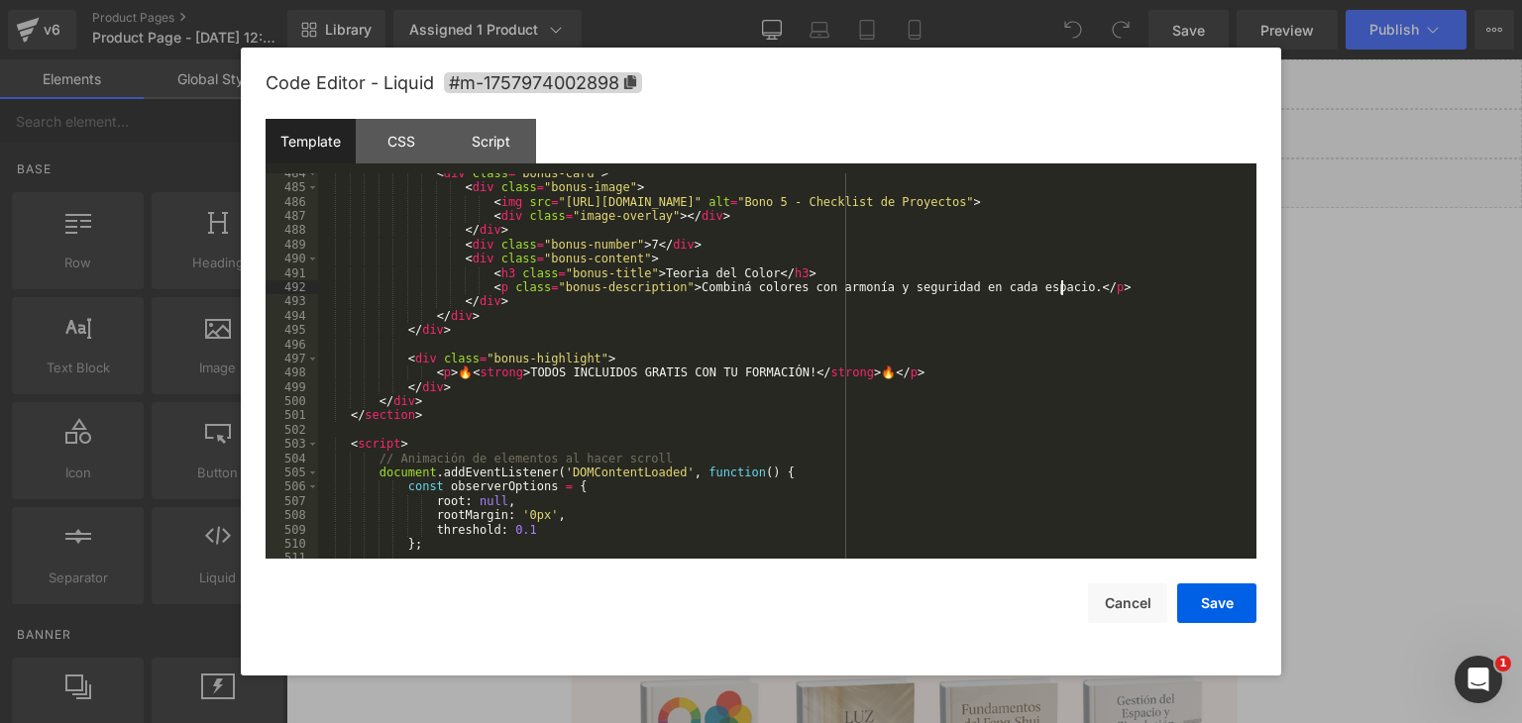
scroll to position [6955, 0]
click at [1225, 591] on button "Save" at bounding box center [1216, 604] width 79 height 40
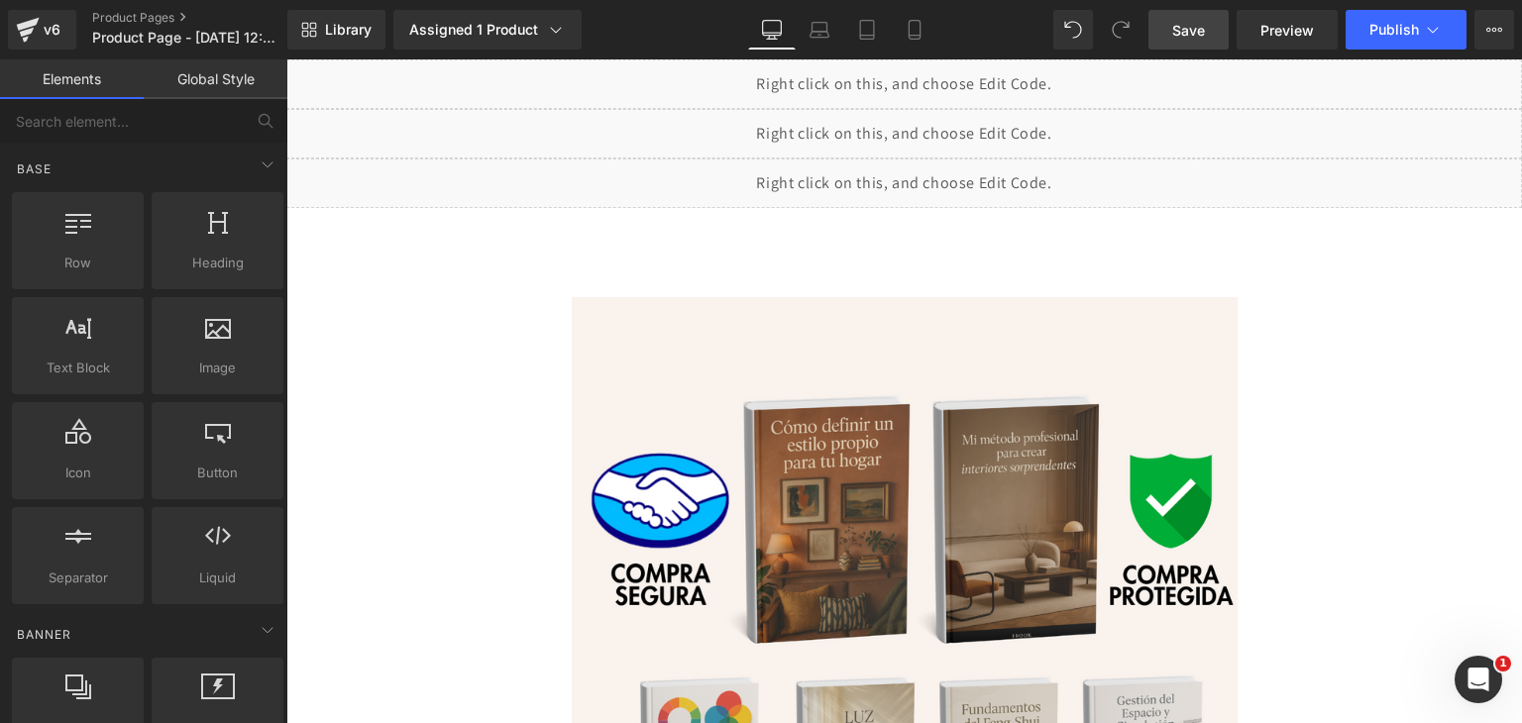
click at [1166, 35] on link "Save" at bounding box center [1188, 30] width 80 height 40
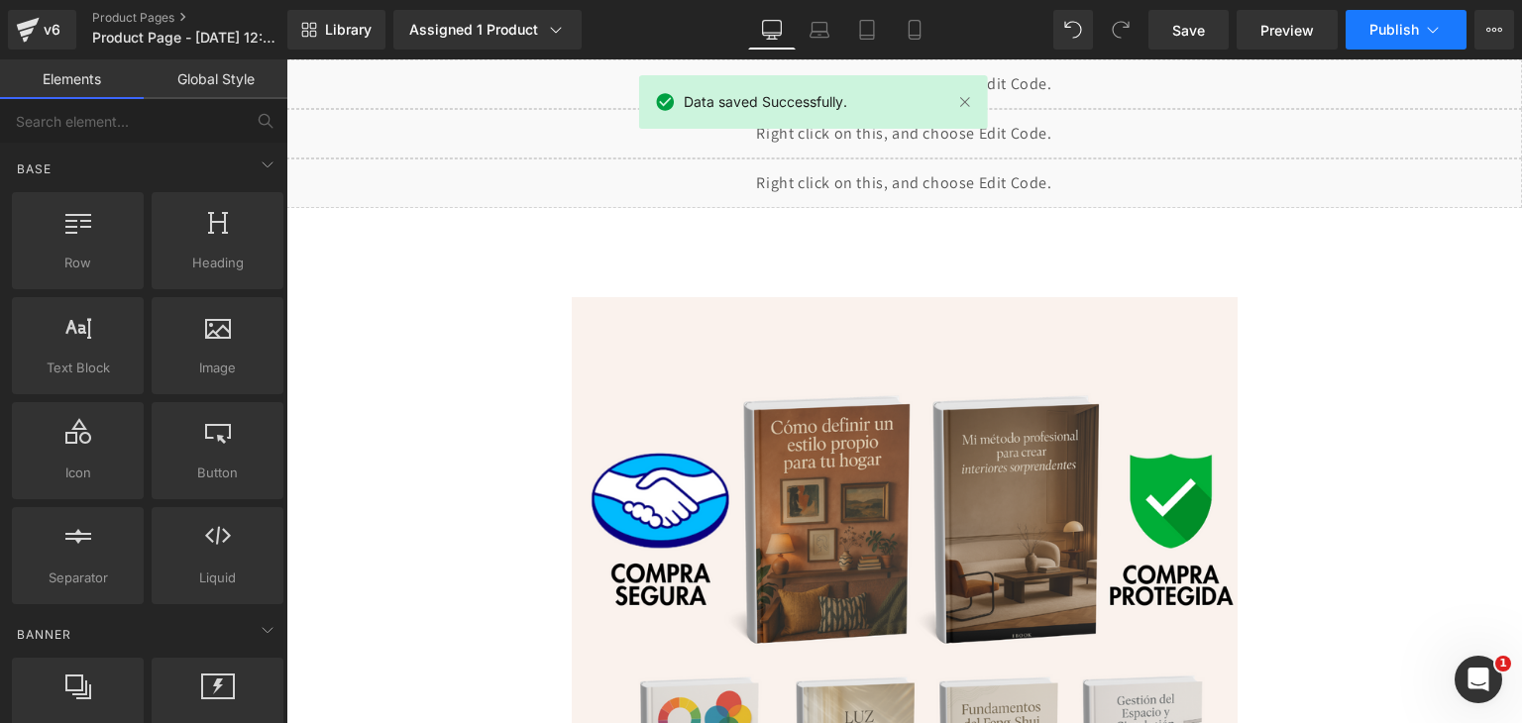
click at [1381, 16] on button "Publish" at bounding box center [1405, 30] width 121 height 40
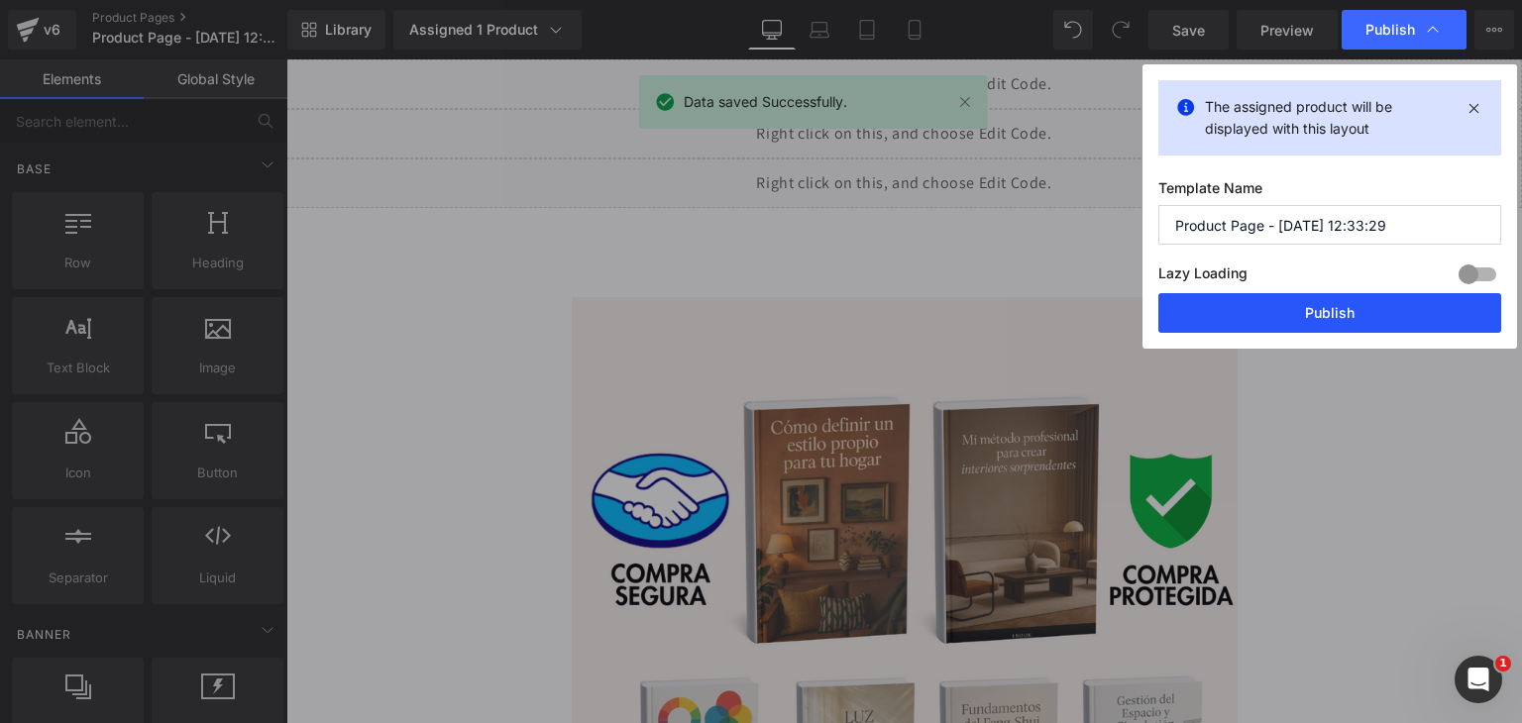
click at [1283, 314] on button "Publish" at bounding box center [1329, 313] width 343 height 40
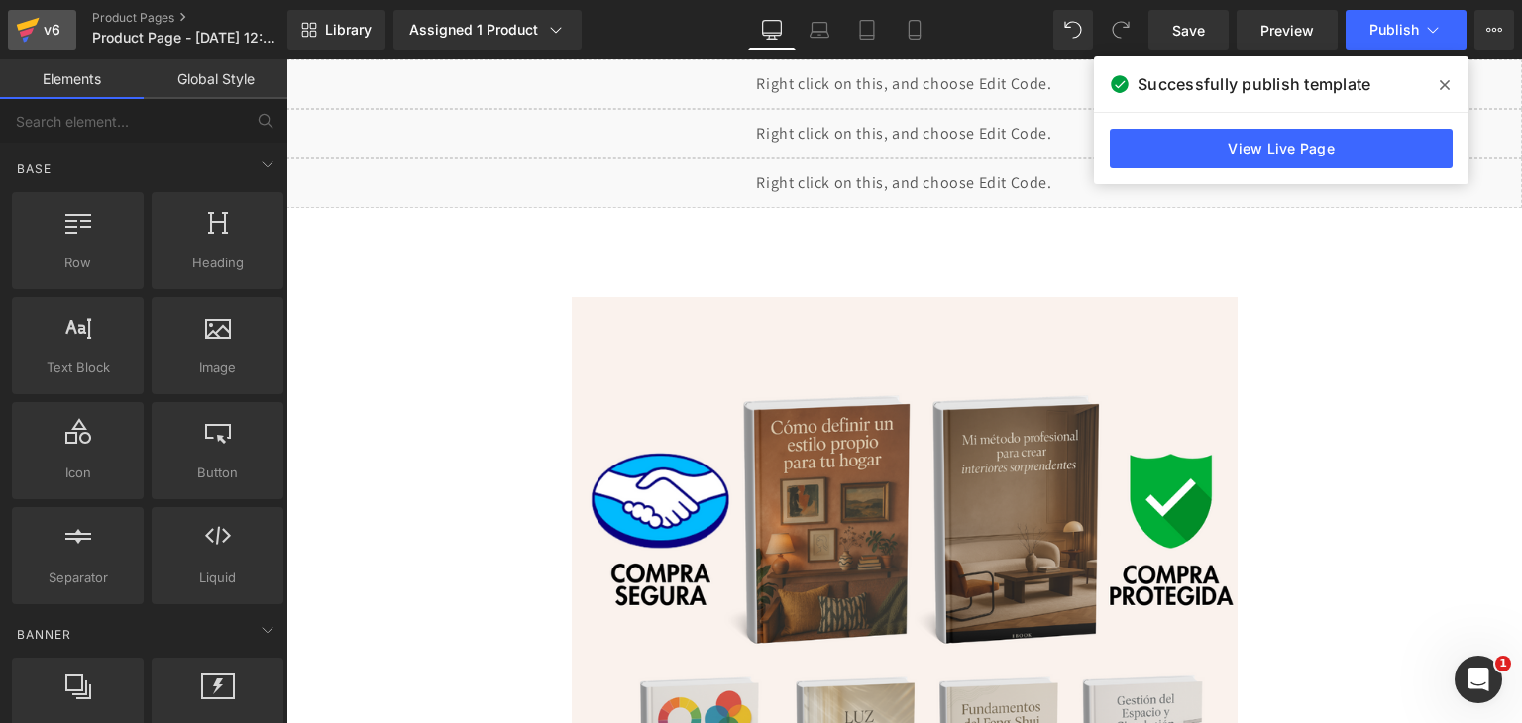
click at [50, 15] on link "v6" at bounding box center [42, 30] width 68 height 40
